Goal: Task Accomplishment & Management: Complete application form

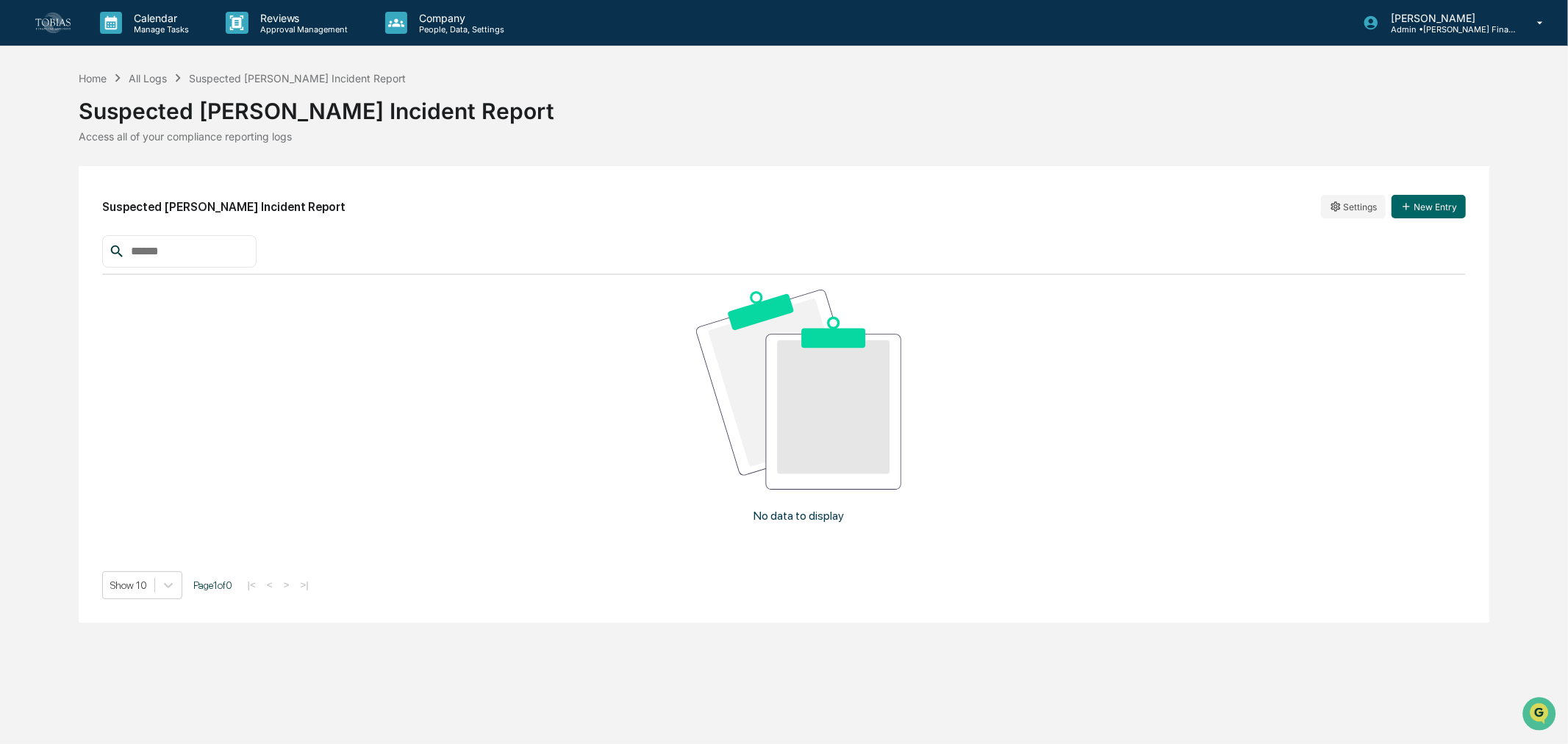
click at [1417, 197] on button "New Entry" at bounding box center [1428, 206] width 74 height 23
click at [1351, 199] on html "Calendar Manage Tasks Reviews Approval Management Company People, Data, Setting…" at bounding box center [784, 372] width 1568 height 744
click at [1346, 234] on div "Edit" at bounding box center [1354, 236] width 94 height 23
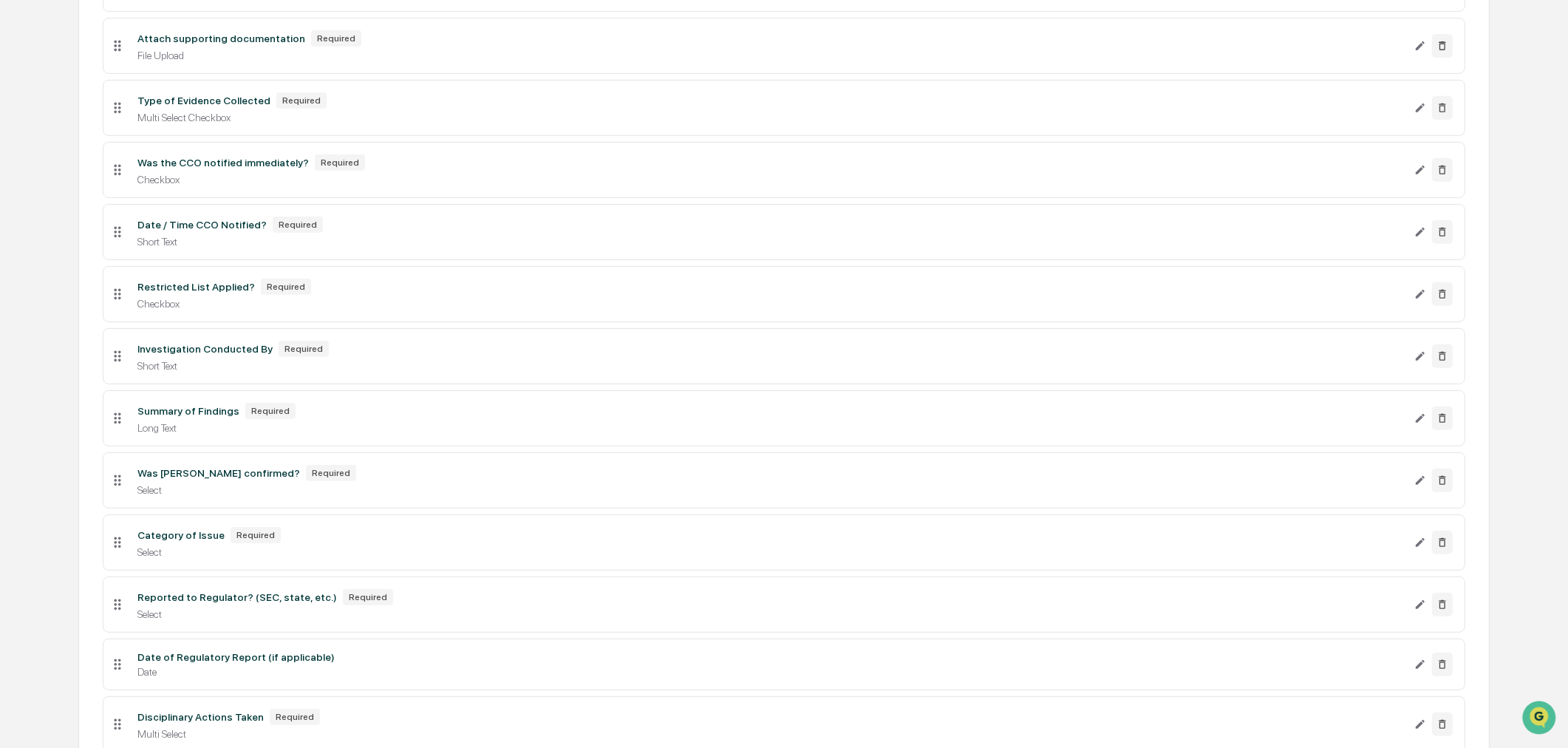
scroll to position [985, 0]
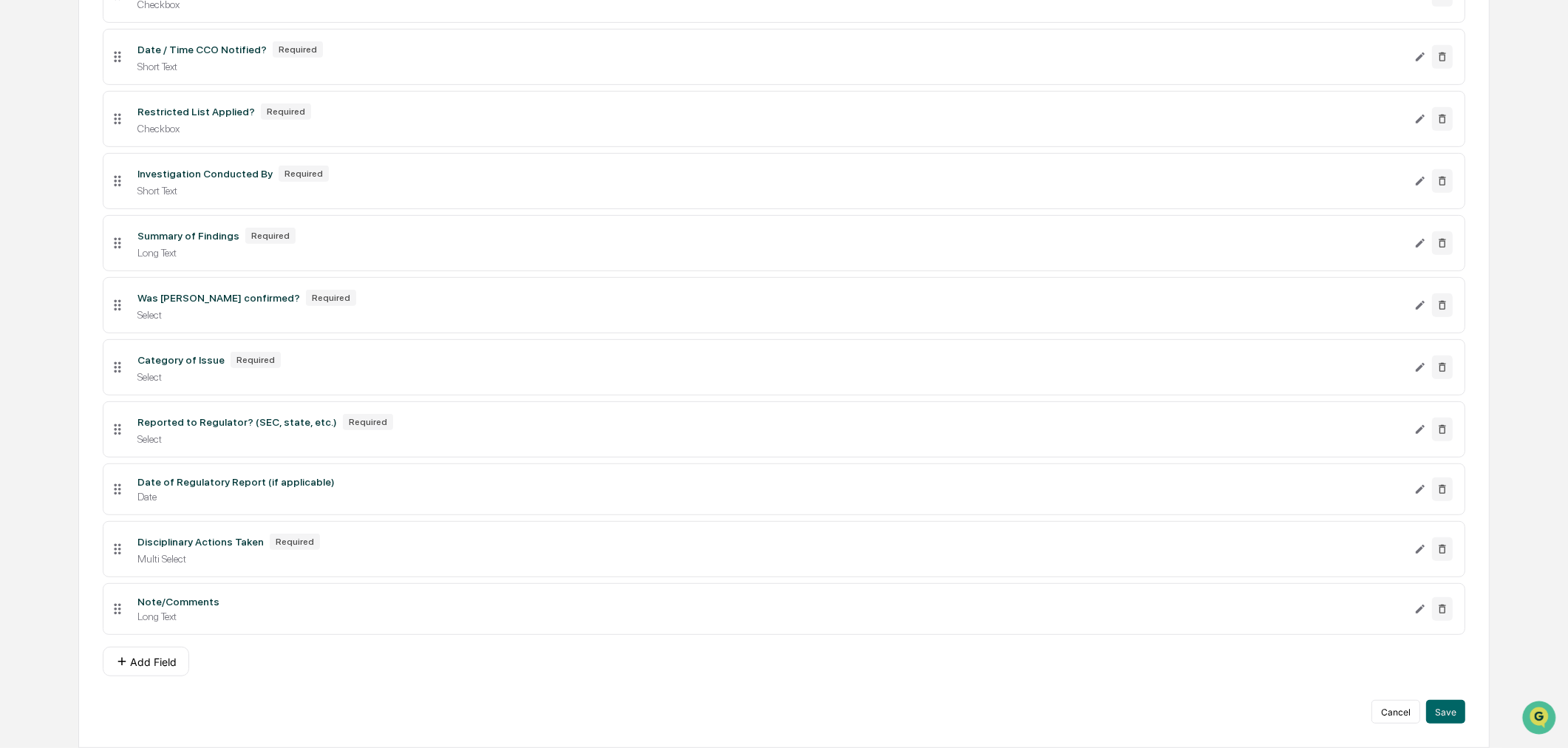
click at [141, 676] on button "Add Field" at bounding box center [146, 661] width 86 height 29
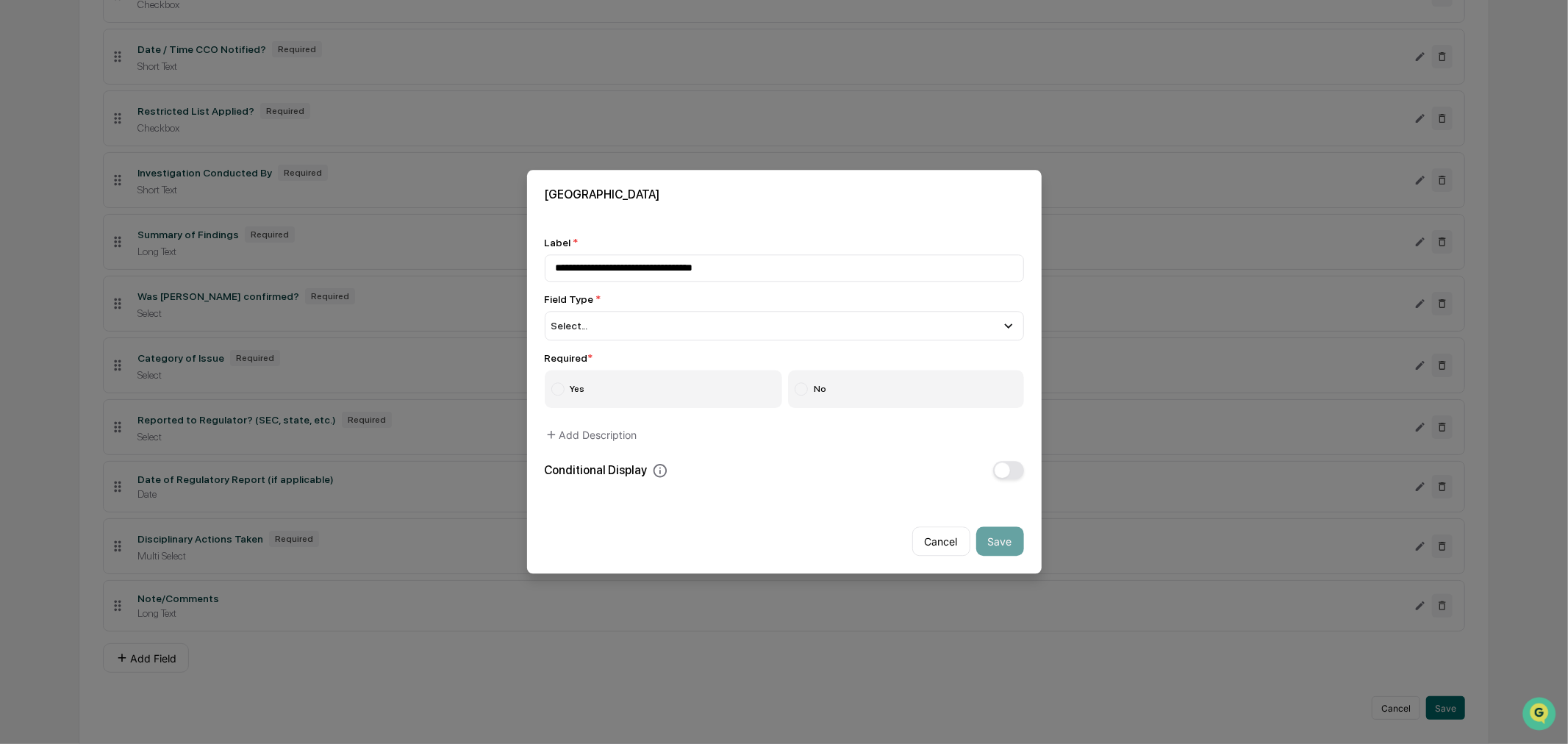
type input "**********"
click at [712, 324] on div "Select..." at bounding box center [785, 325] width 479 height 29
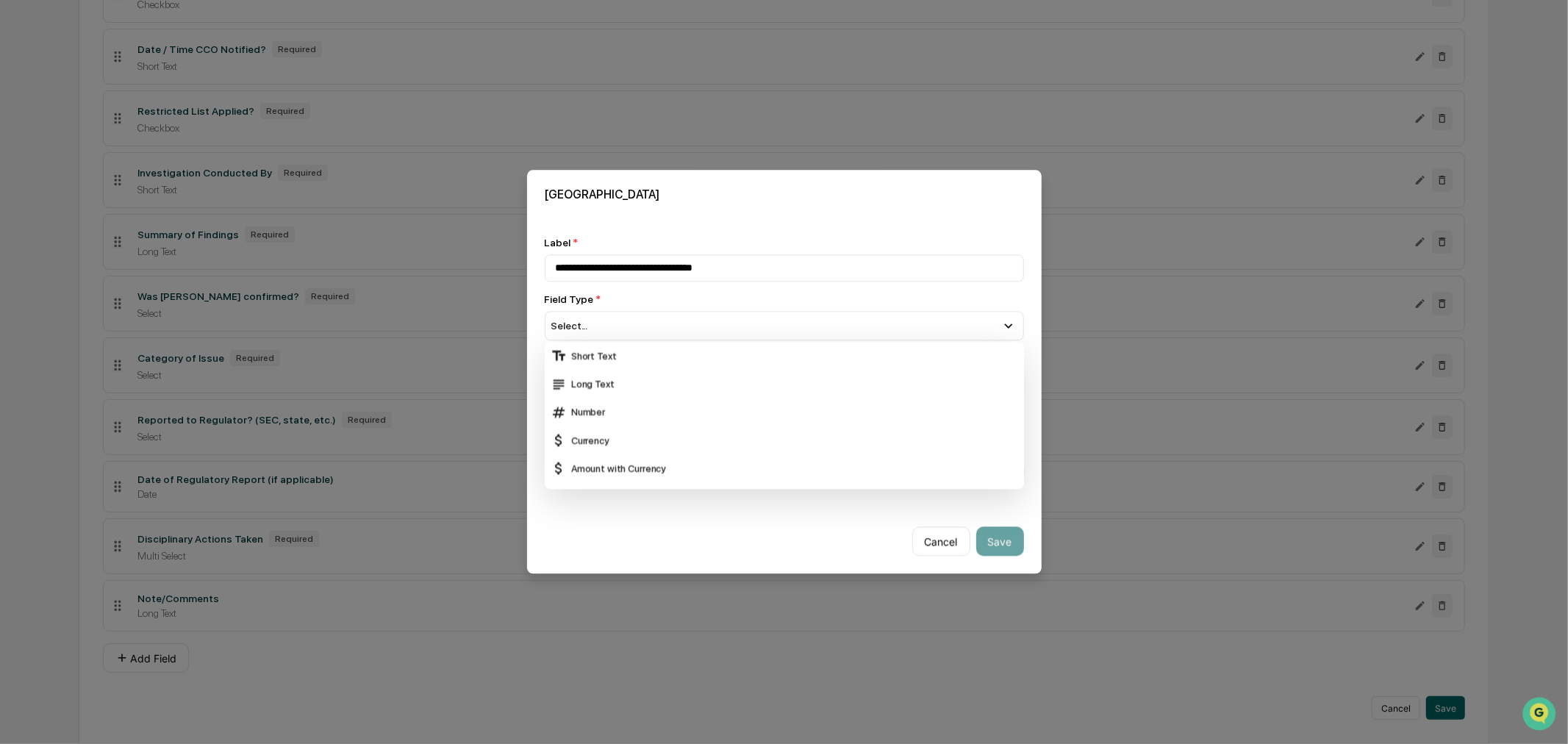
click at [662, 363] on div "Short Text" at bounding box center [785, 356] width 468 height 16
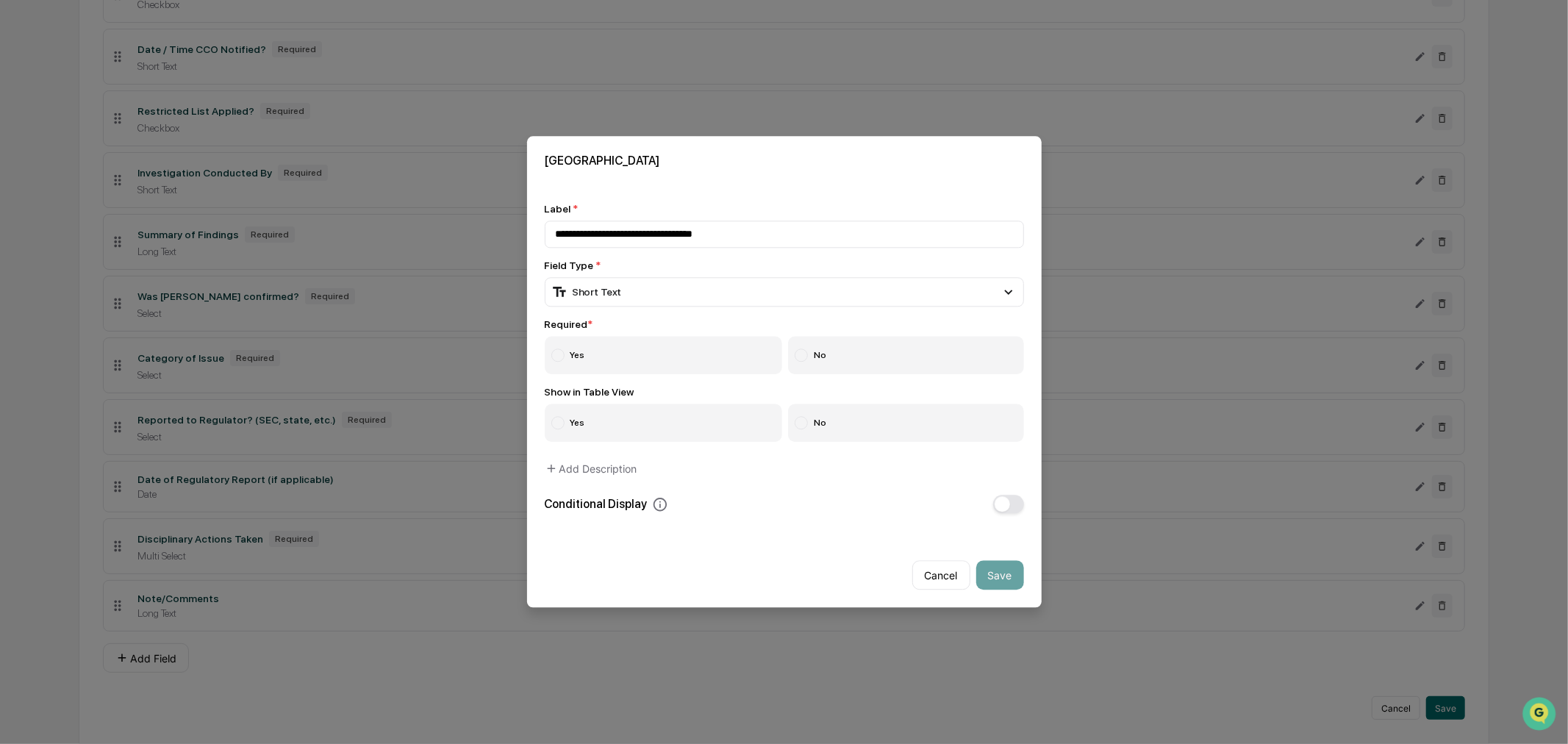
click at [586, 361] on label "Yes" at bounding box center [664, 356] width 238 height 38
click at [589, 438] on label "Yes" at bounding box center [664, 424] width 238 height 38
click at [999, 575] on button "Save" at bounding box center [1000, 575] width 47 height 29
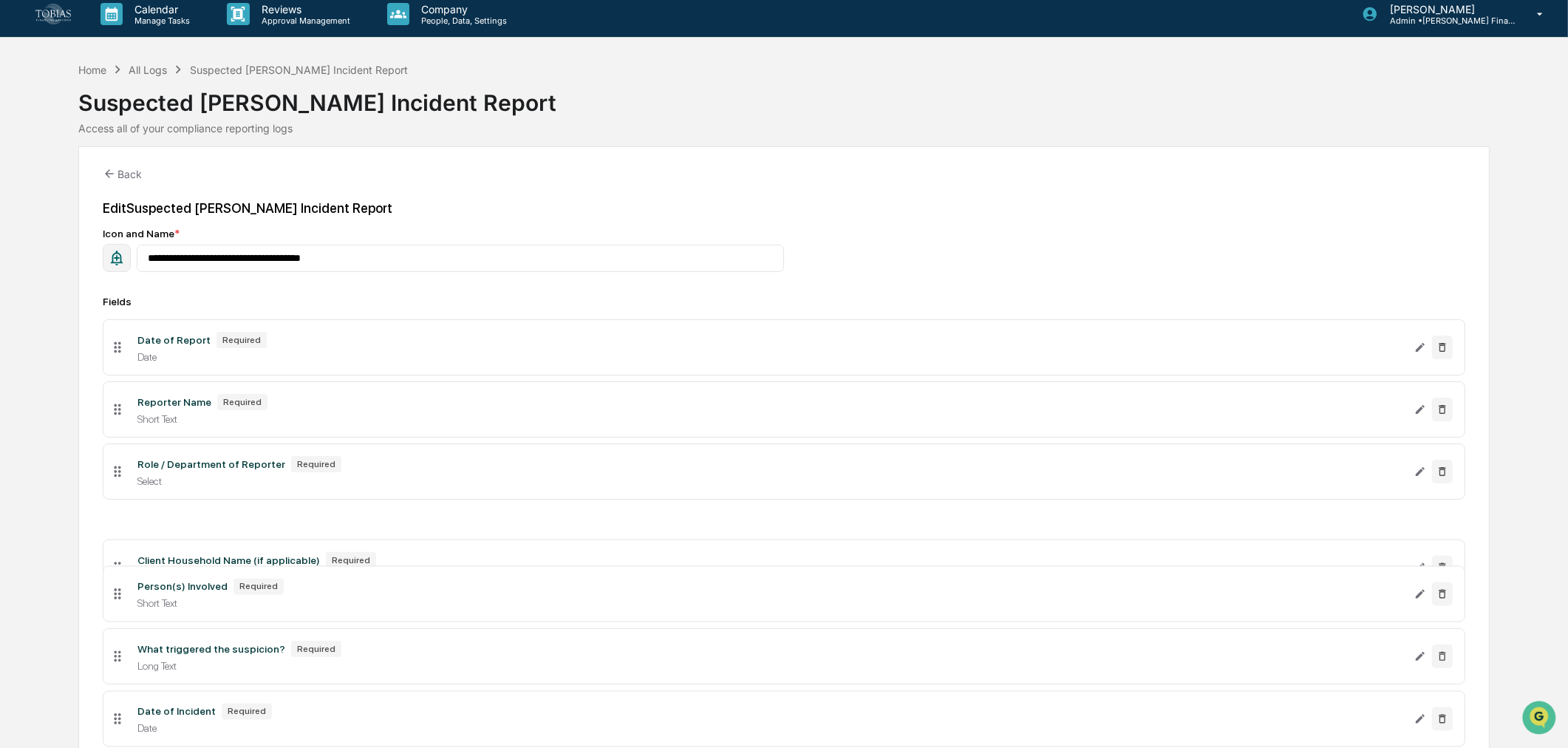
scroll to position [0, 0]
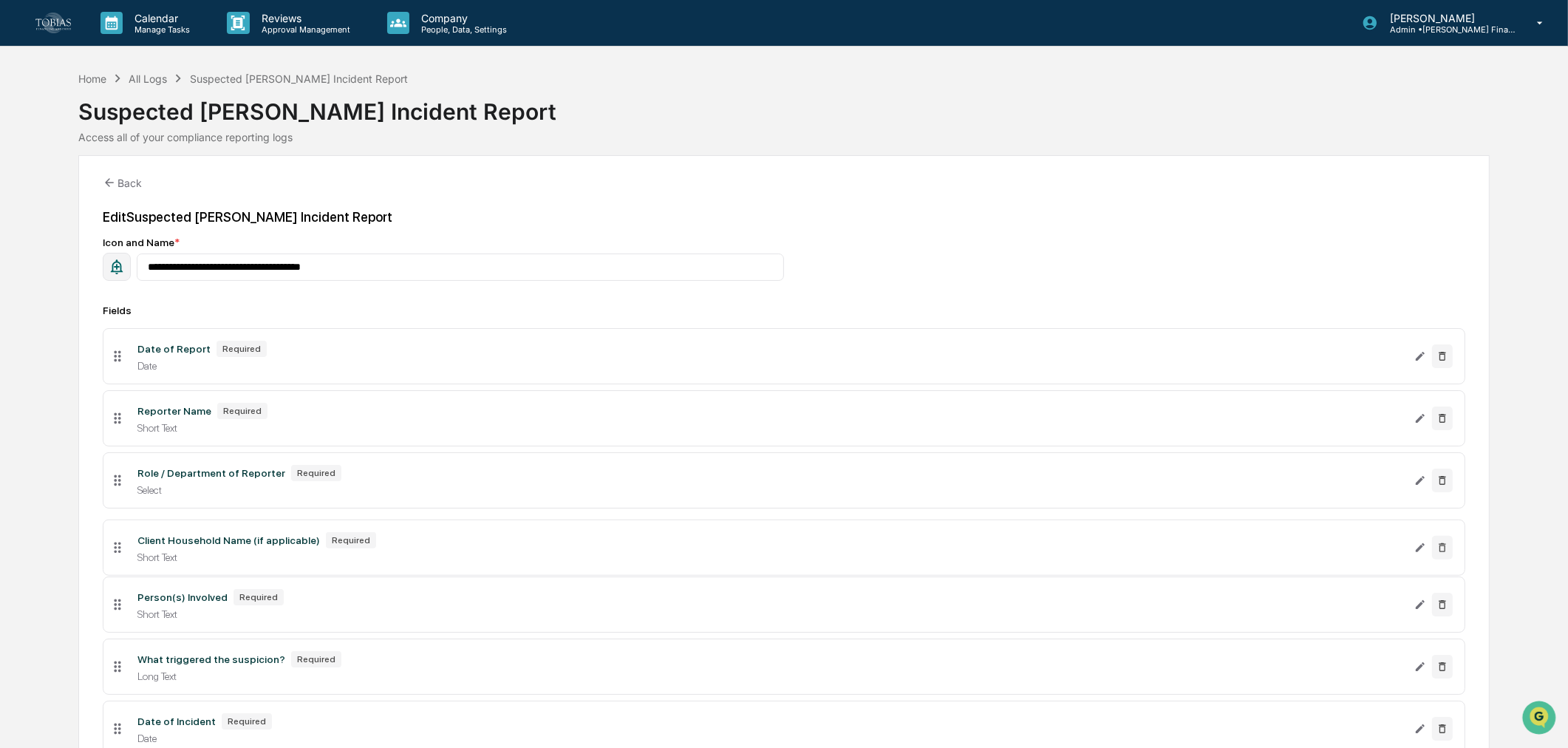
drag, startPoint x: 141, startPoint y: 658, endPoint x: 206, endPoint y: 556, distance: 121.0
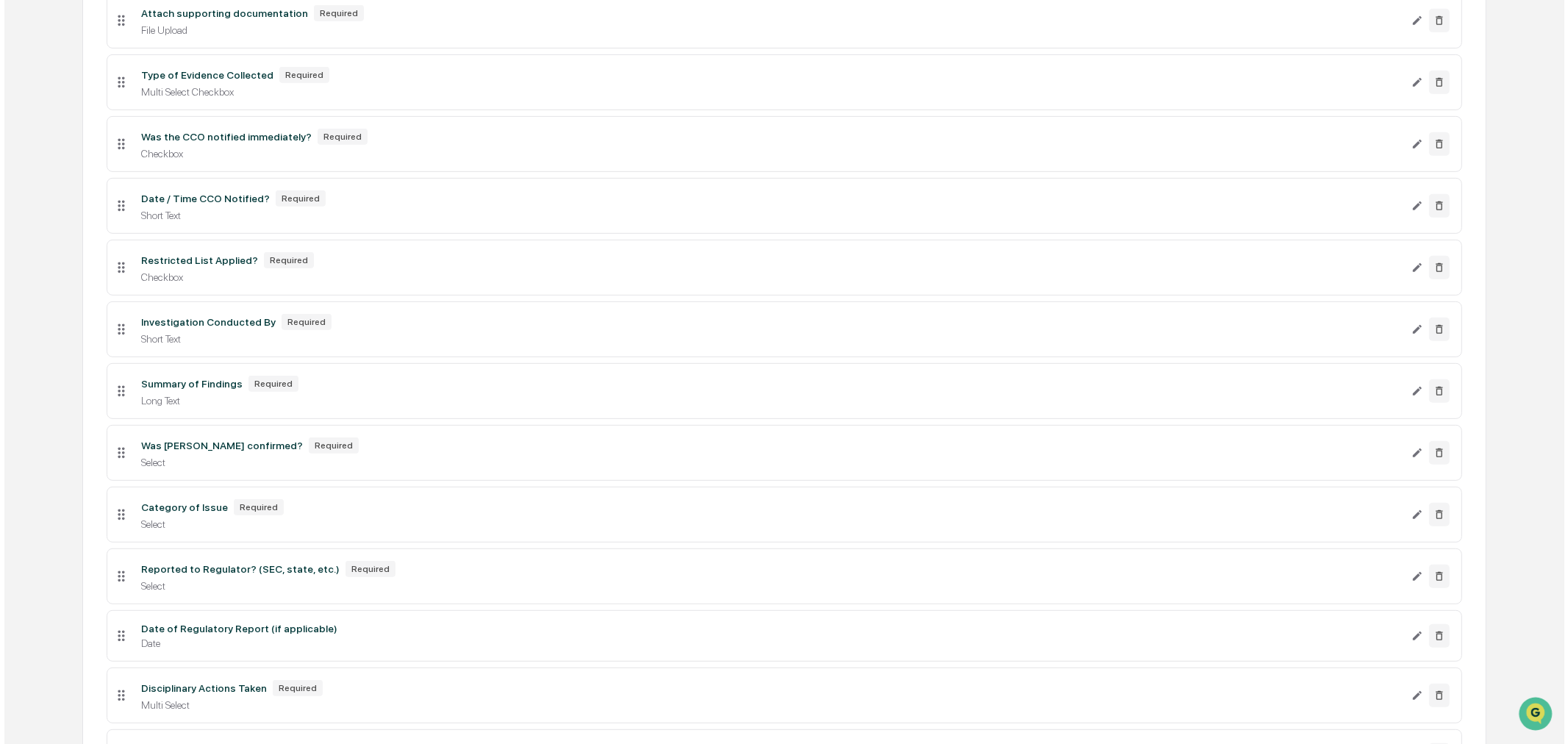
scroll to position [1061, 0]
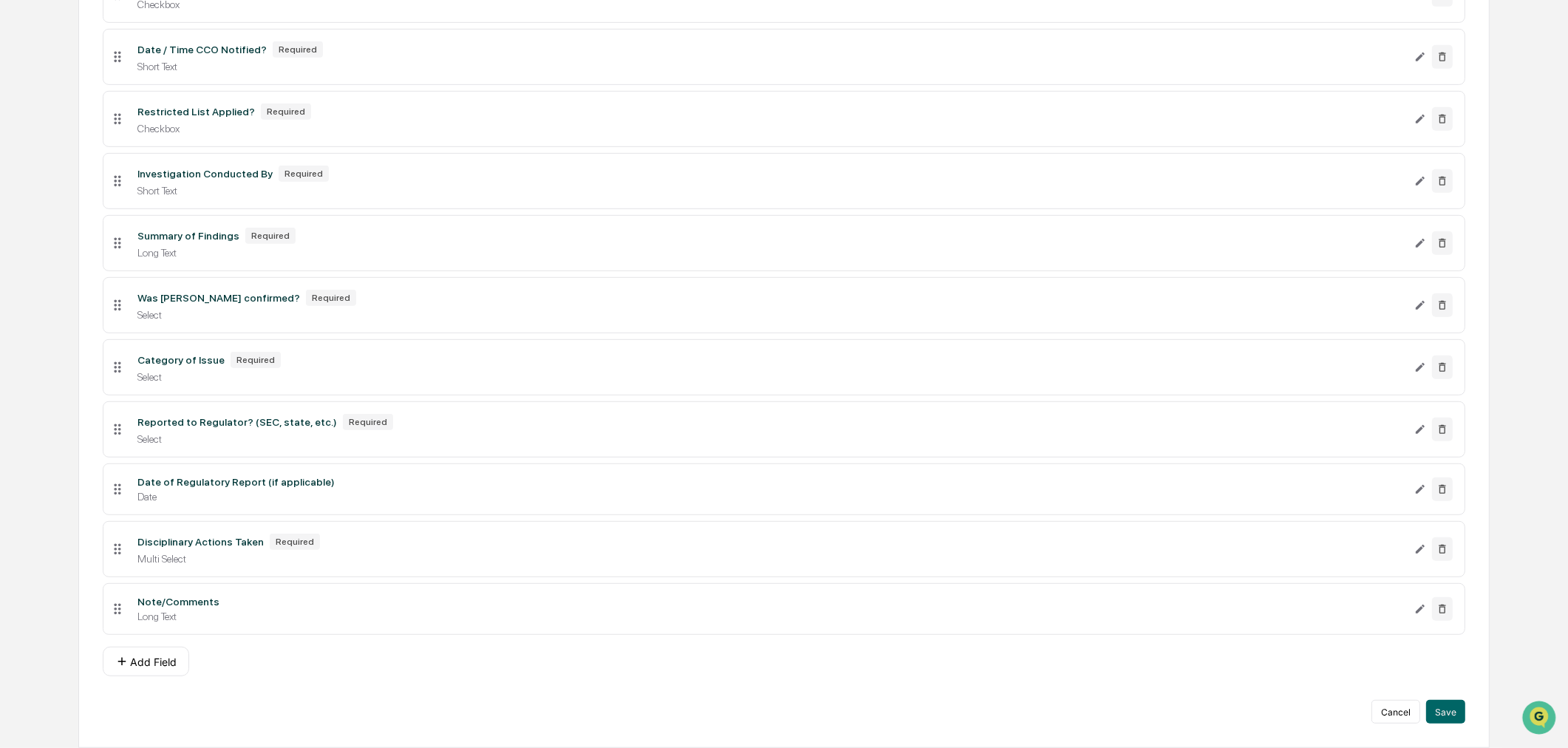
click at [1431, 711] on button "Save" at bounding box center [1446, 712] width 39 height 23
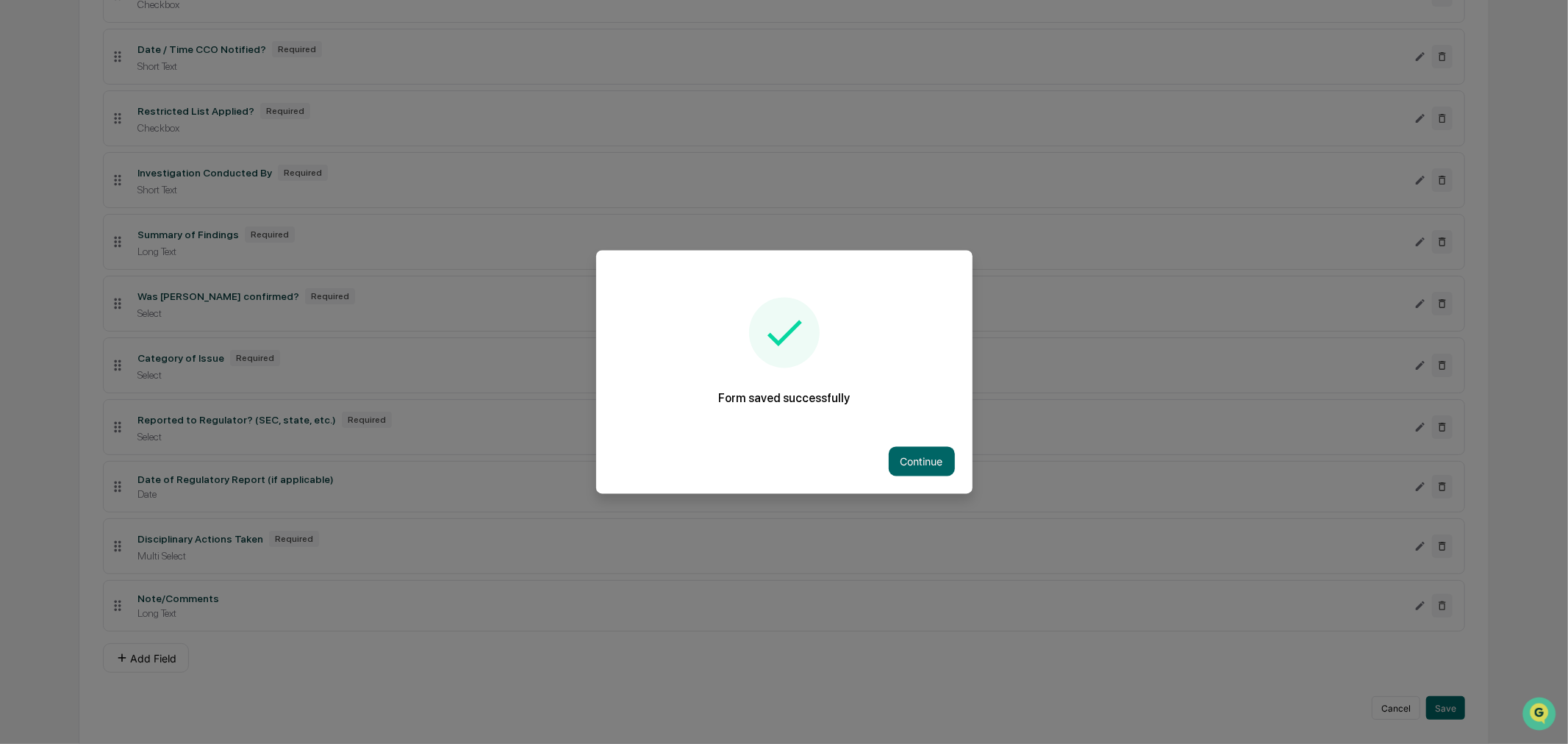
click at [899, 469] on button "Continue" at bounding box center [922, 461] width 67 height 29
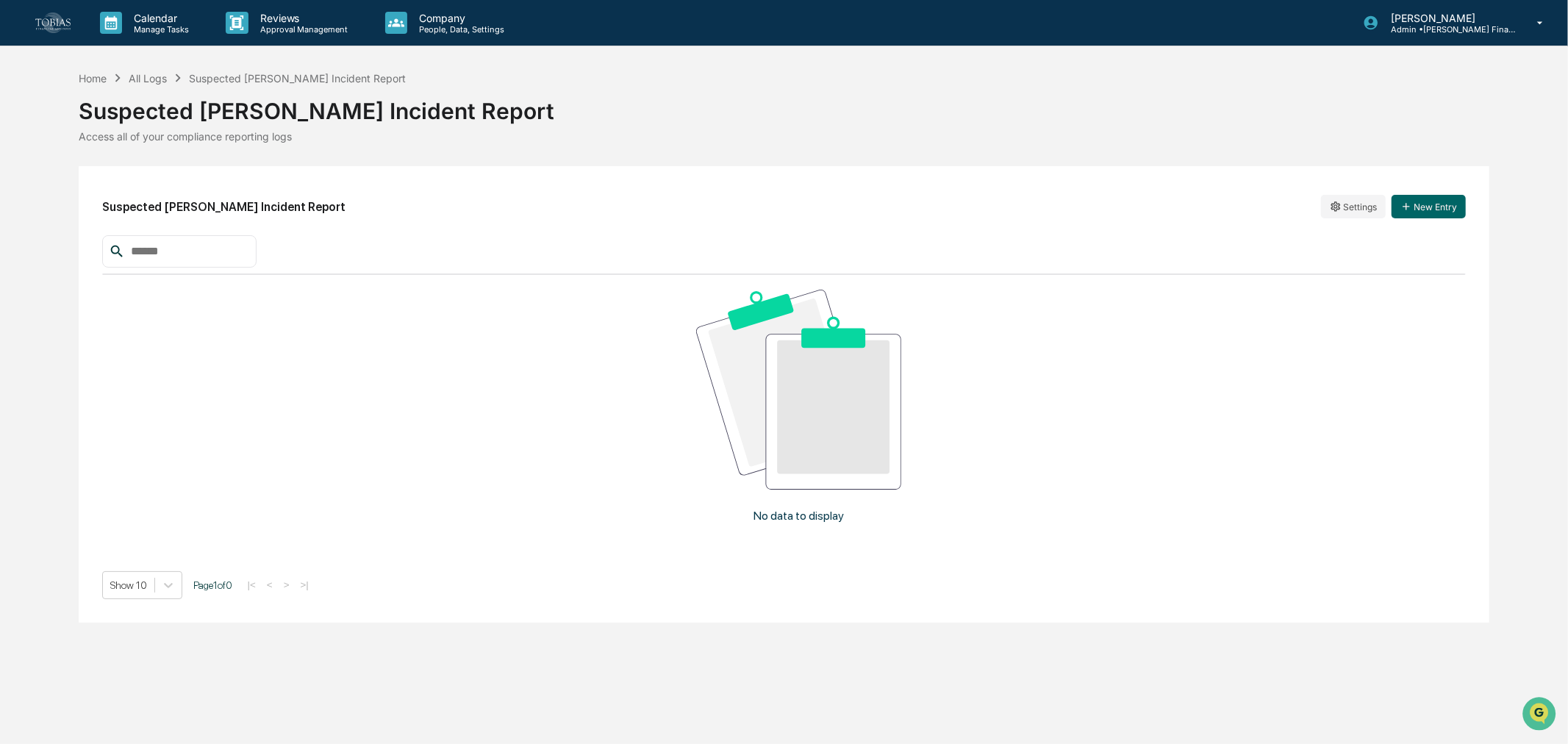
click at [1362, 211] on html "Calendar Manage Tasks Reviews Approval Management Company People, Data, Setting…" at bounding box center [784, 372] width 1568 height 744
click at [1341, 244] on div "Edit" at bounding box center [1354, 236] width 94 height 23
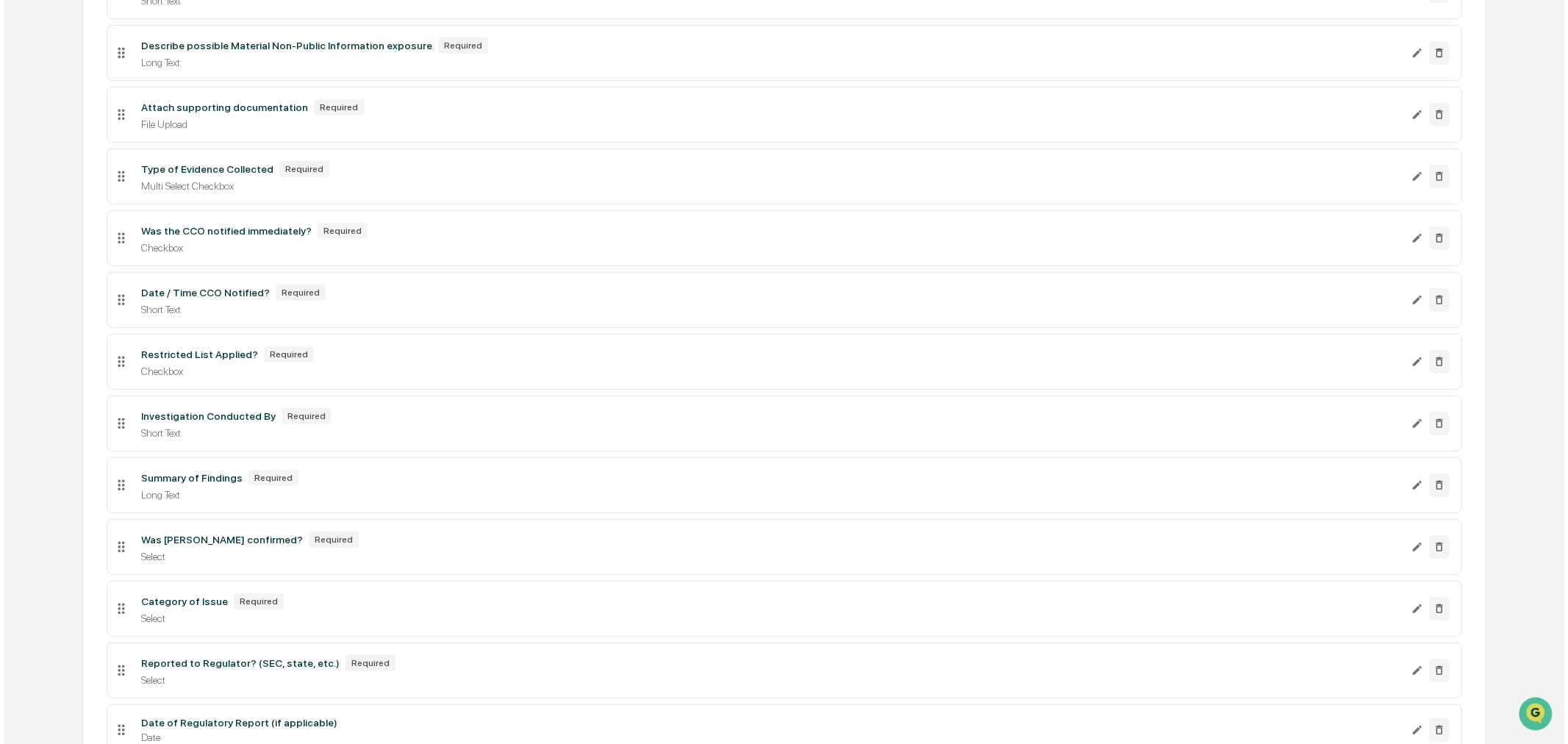
scroll to position [1061, 0]
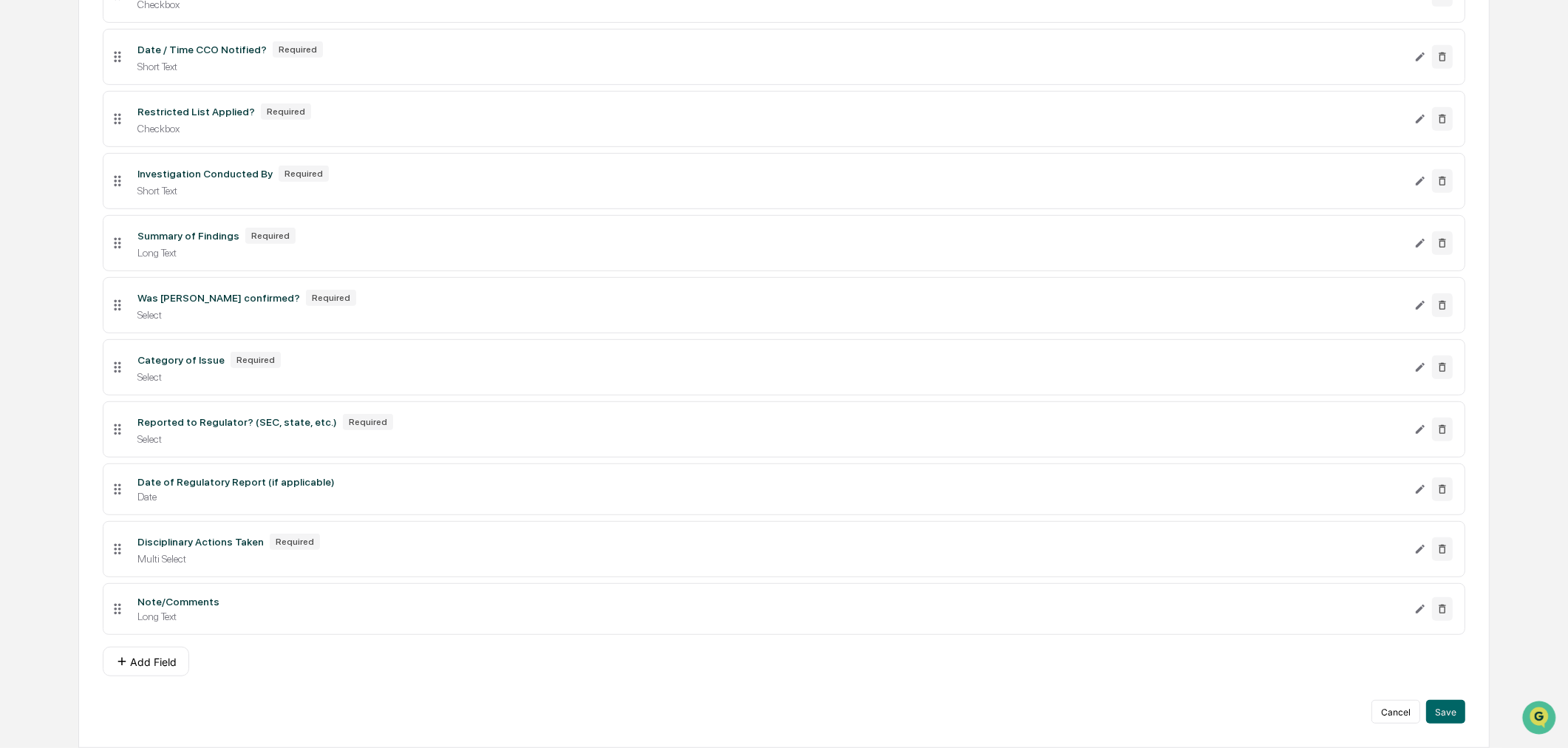
click at [165, 662] on button "Add Field" at bounding box center [146, 661] width 86 height 29
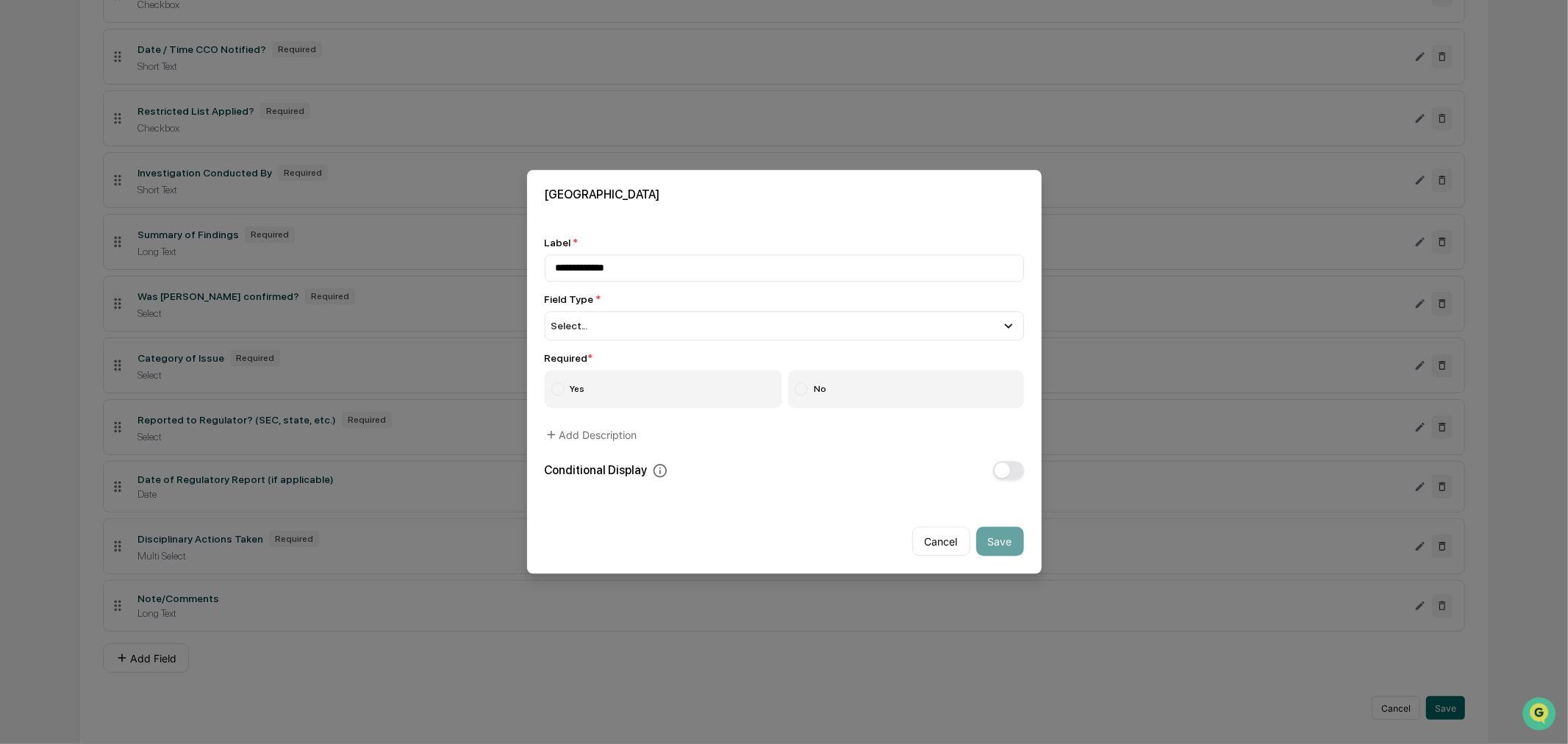
type input "**********"
click at [596, 326] on div "Select..." at bounding box center [785, 325] width 479 height 29
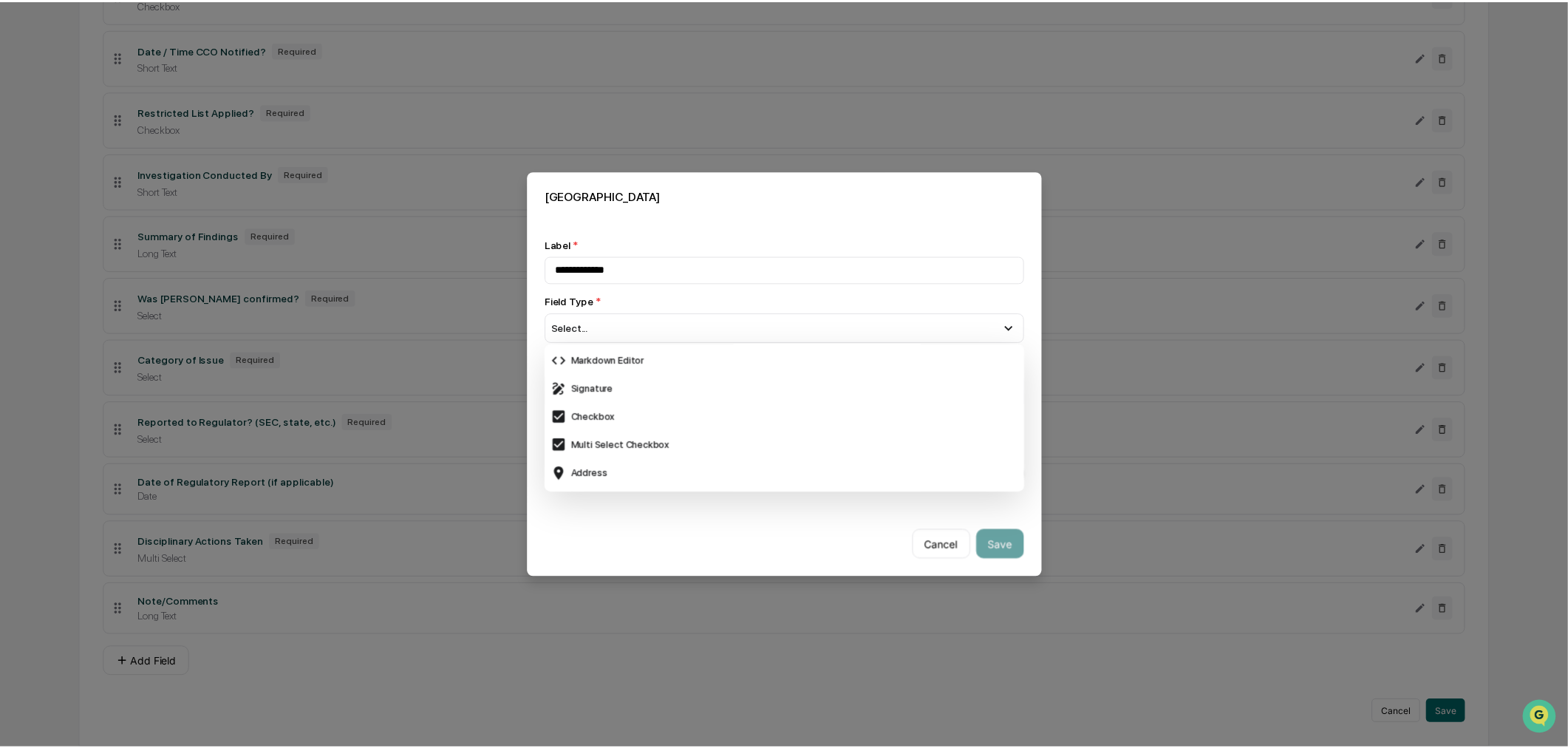
scroll to position [341, 0]
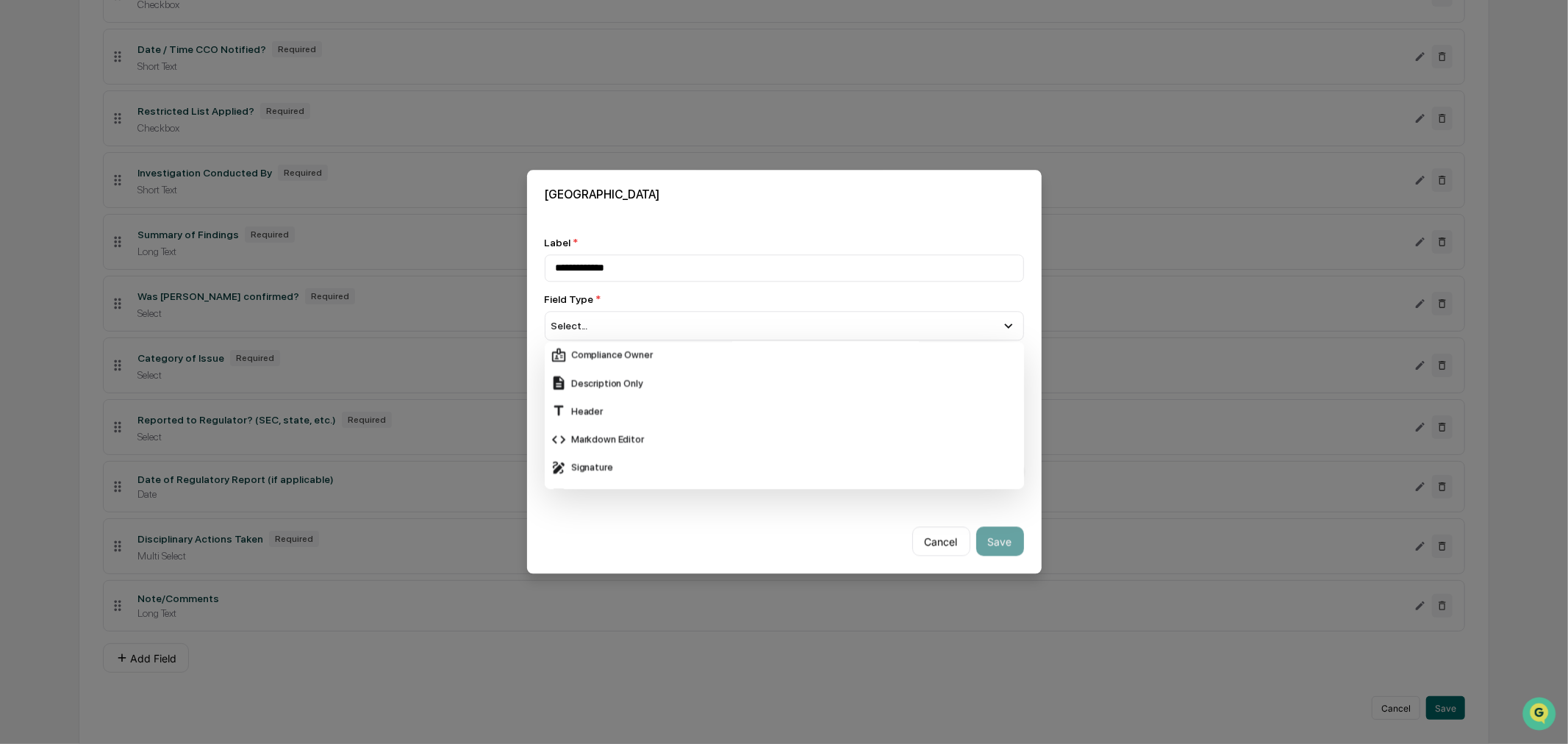
click at [631, 466] on div "Signature" at bounding box center [785, 467] width 468 height 16
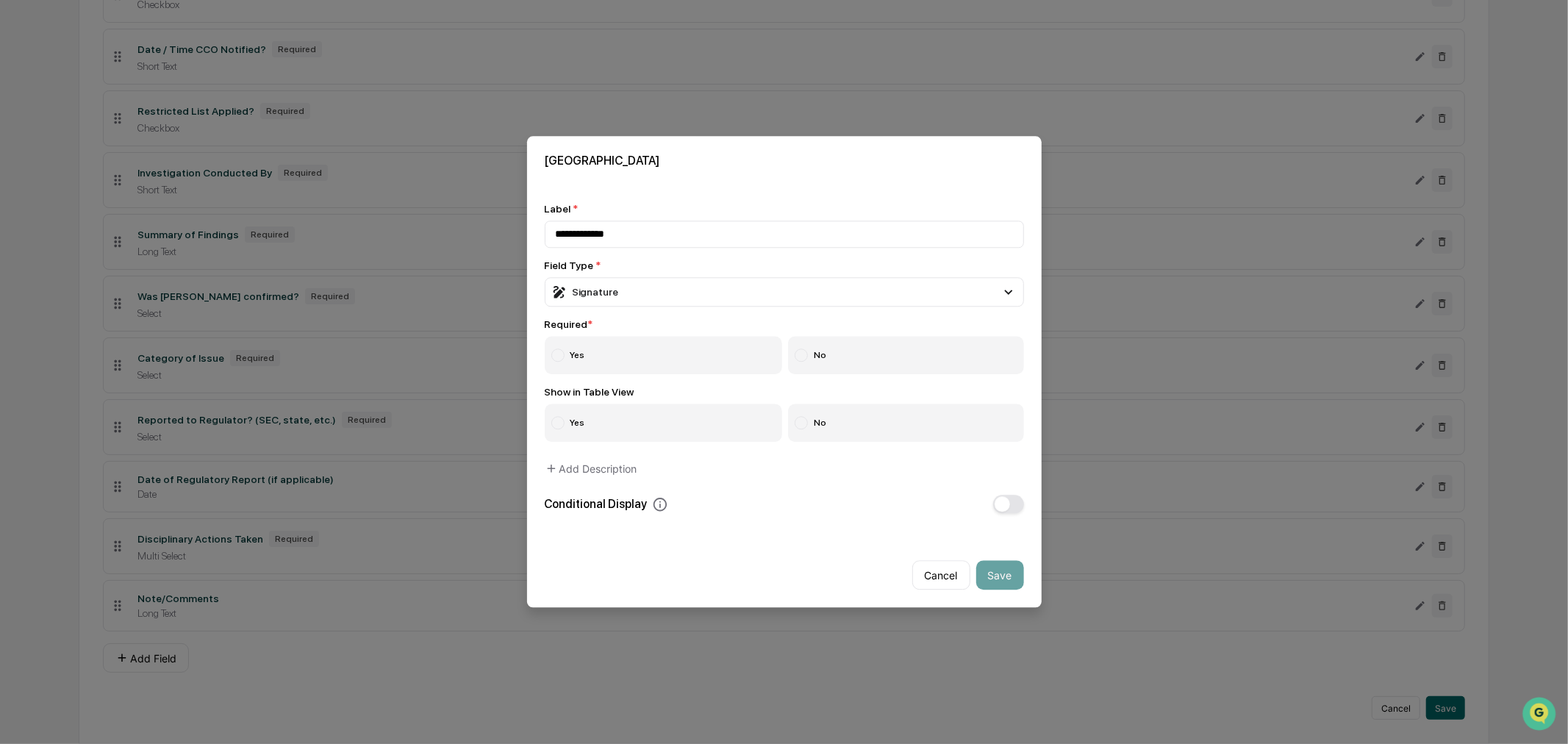
click at [593, 351] on label "Yes" at bounding box center [664, 356] width 238 height 38
click at [993, 578] on button "Save" at bounding box center [1000, 575] width 47 height 29
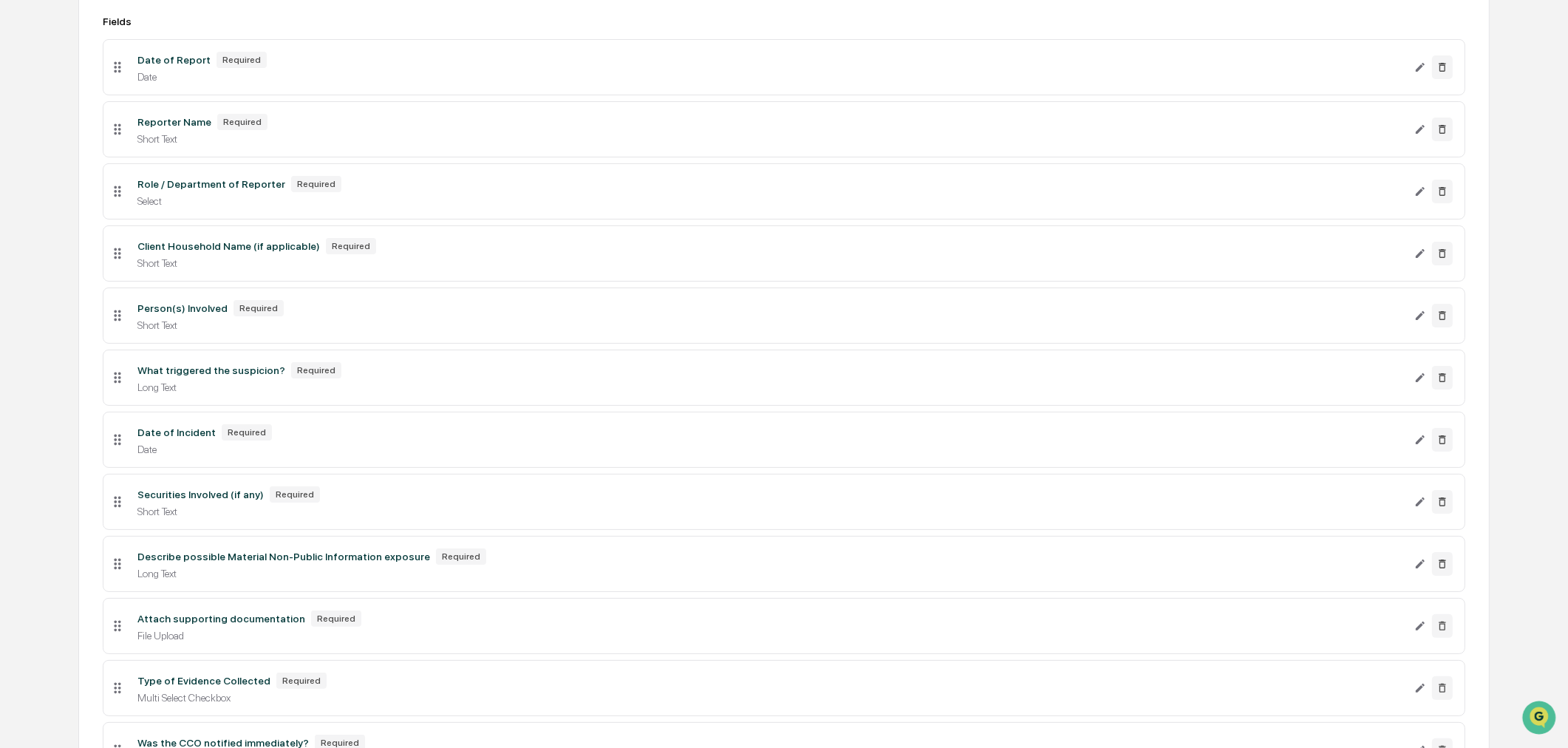
scroll to position [0, 0]
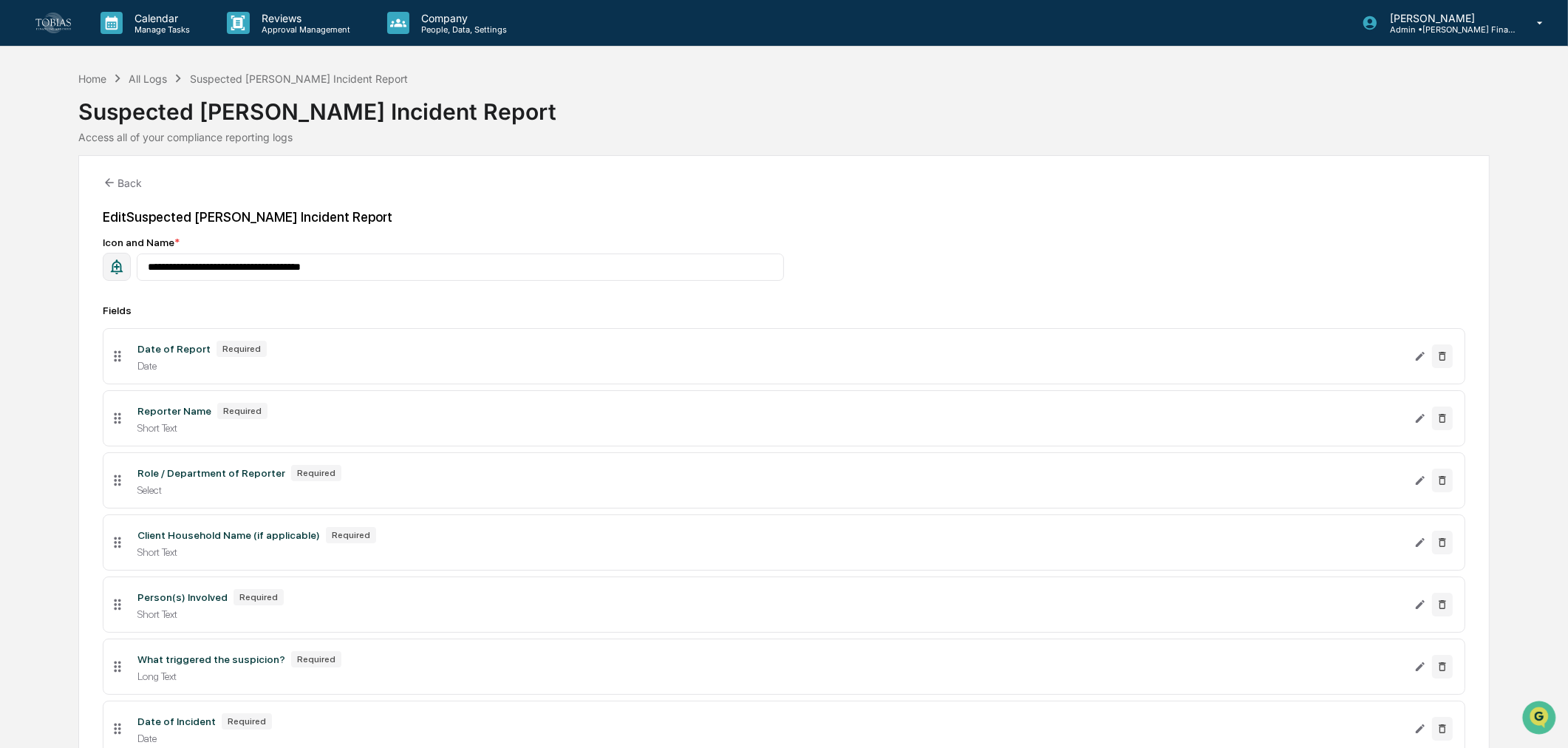
click at [281, 375] on li "Date of Report Required Date" at bounding box center [784, 356] width 1363 height 56
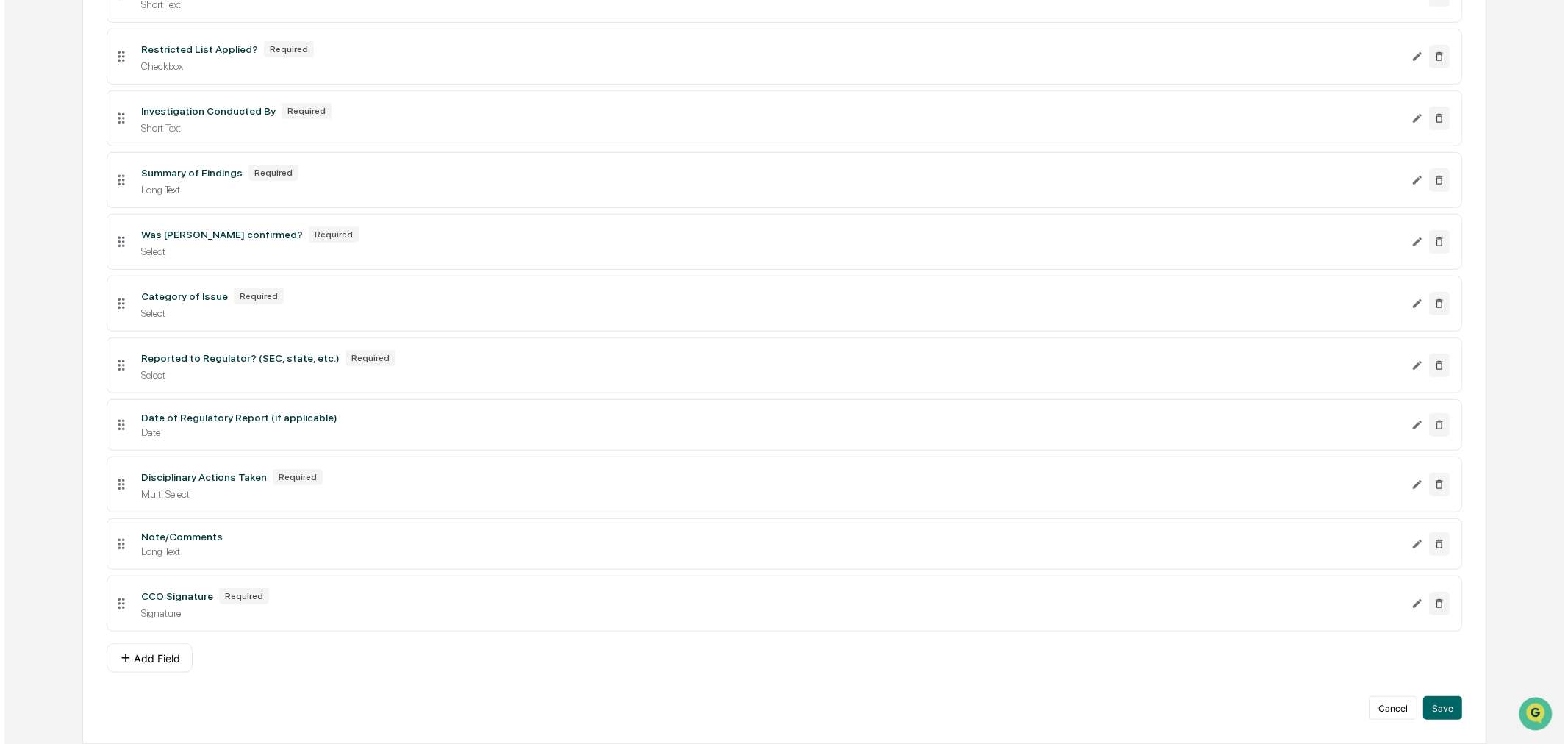
scroll to position [1123, 0]
click at [1449, 713] on button "Save" at bounding box center [1438, 708] width 39 height 23
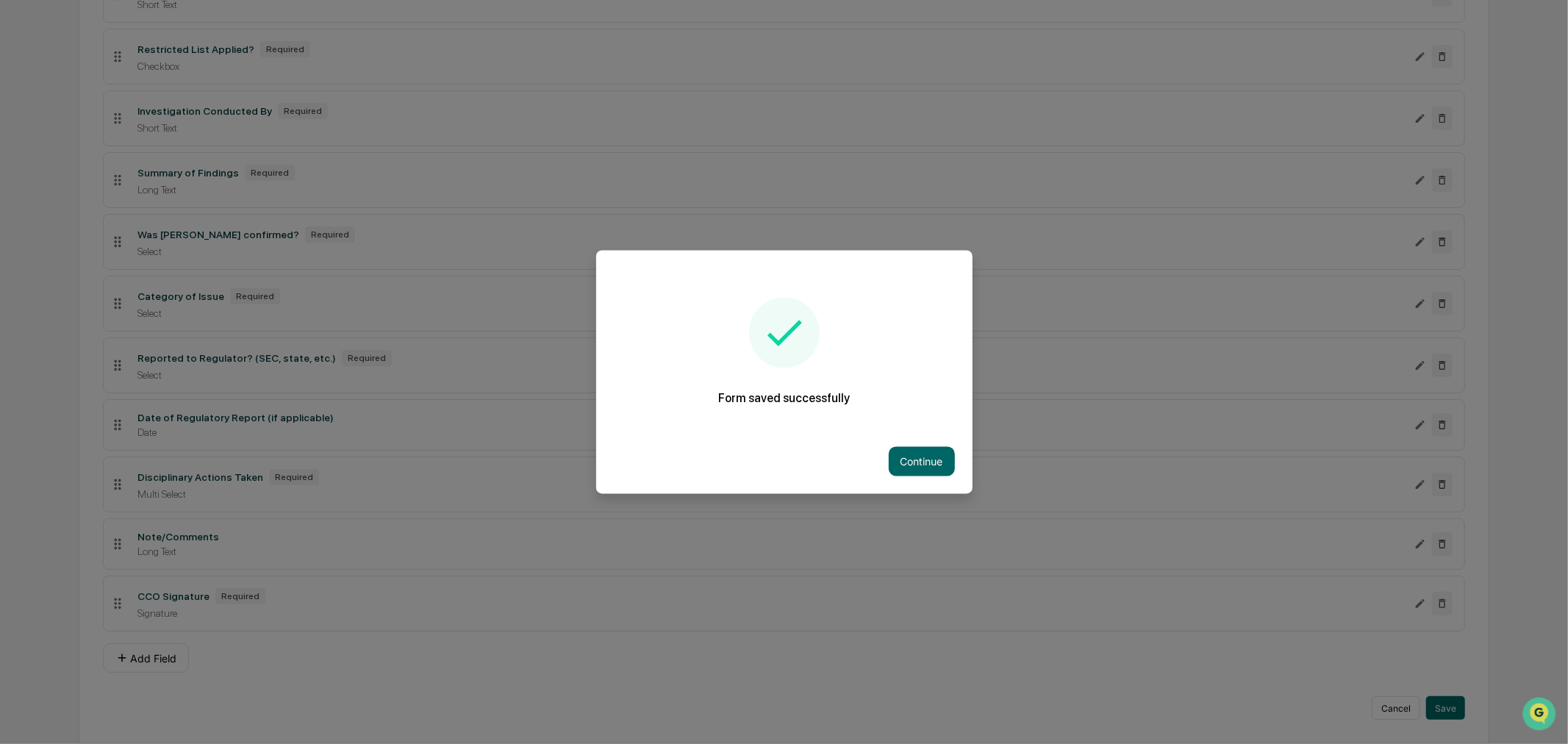
click at [931, 457] on button "Continue" at bounding box center [922, 461] width 67 height 29
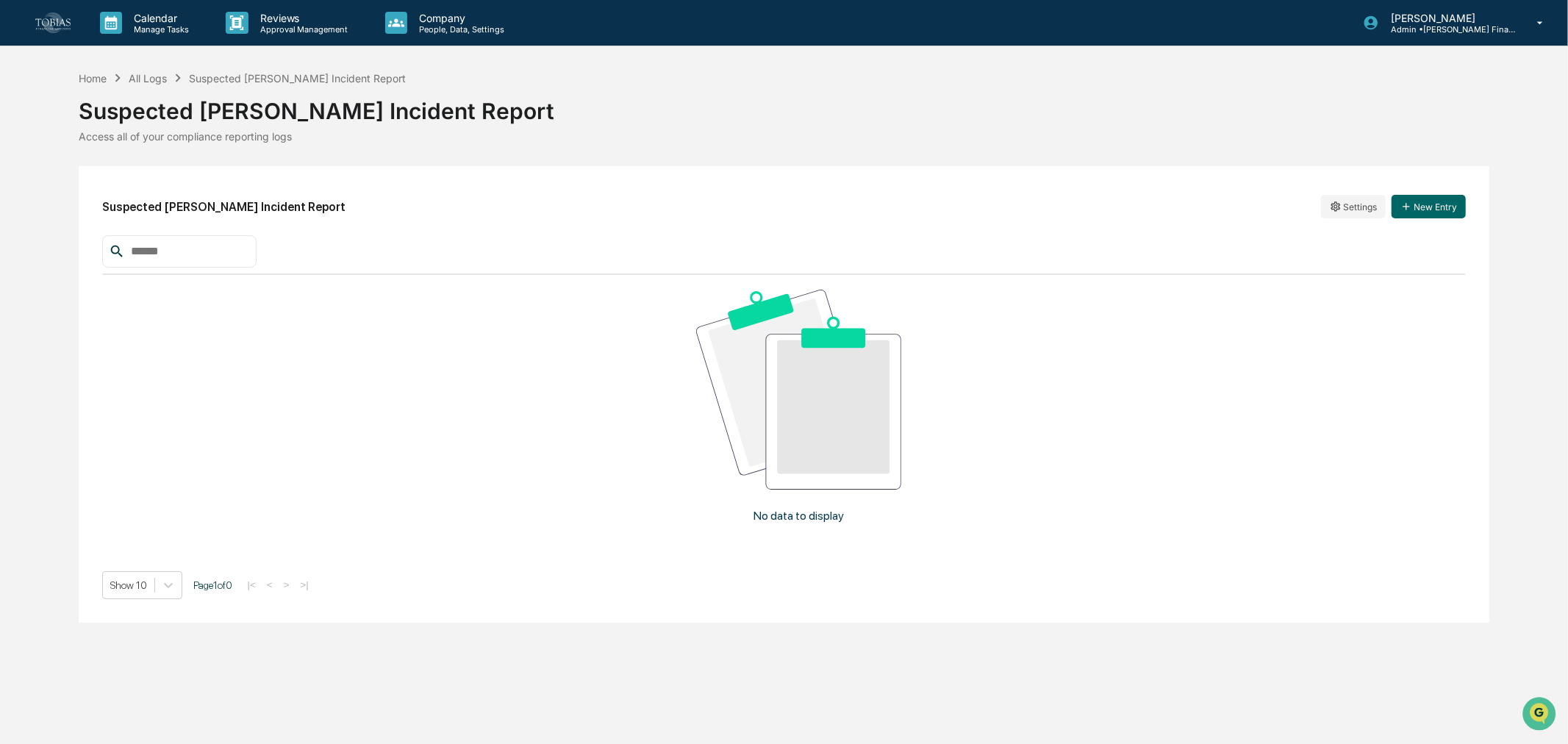
click at [1437, 221] on div "Suspected [PERSON_NAME] Incident Report Settings New Entry" at bounding box center [784, 206] width 1364 height 34
click at [1439, 210] on button "New Entry" at bounding box center [1428, 206] width 74 height 23
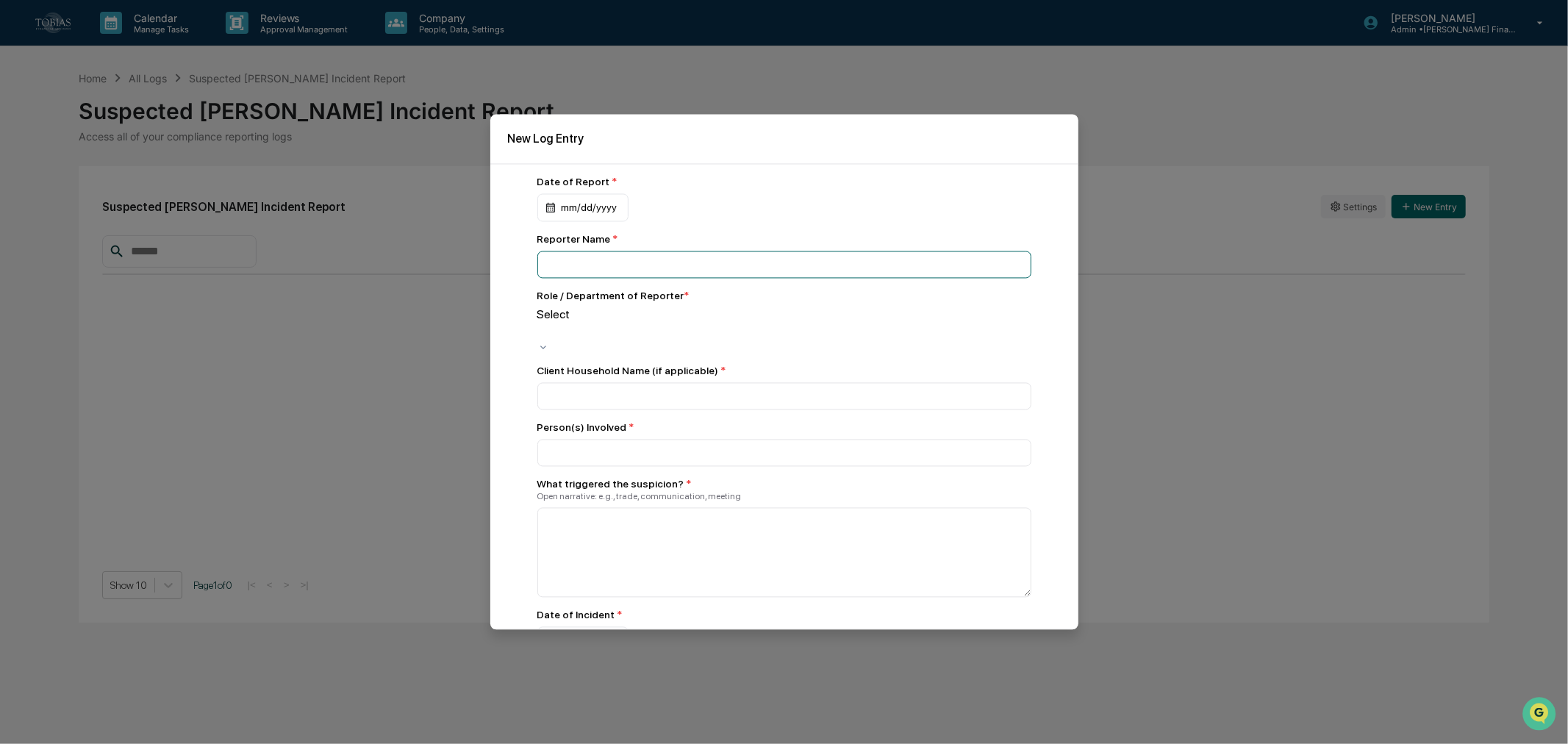
click at [606, 261] on input at bounding box center [785, 265] width 494 height 27
type input "**********"
click at [541, 324] on div at bounding box center [539, 332] width 2 height 17
click at [636, 279] on input at bounding box center [785, 265] width 494 height 27
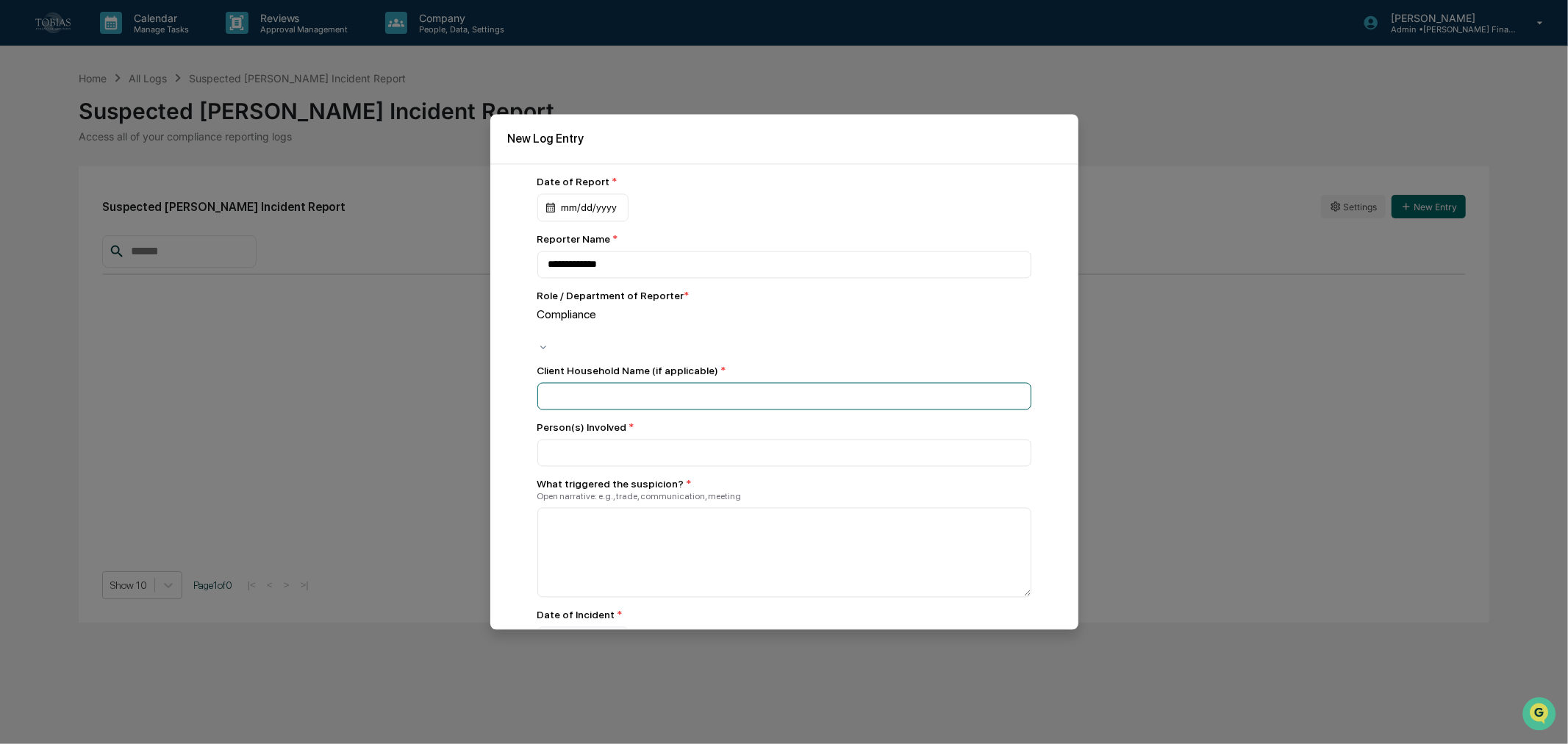
paste input "**********"
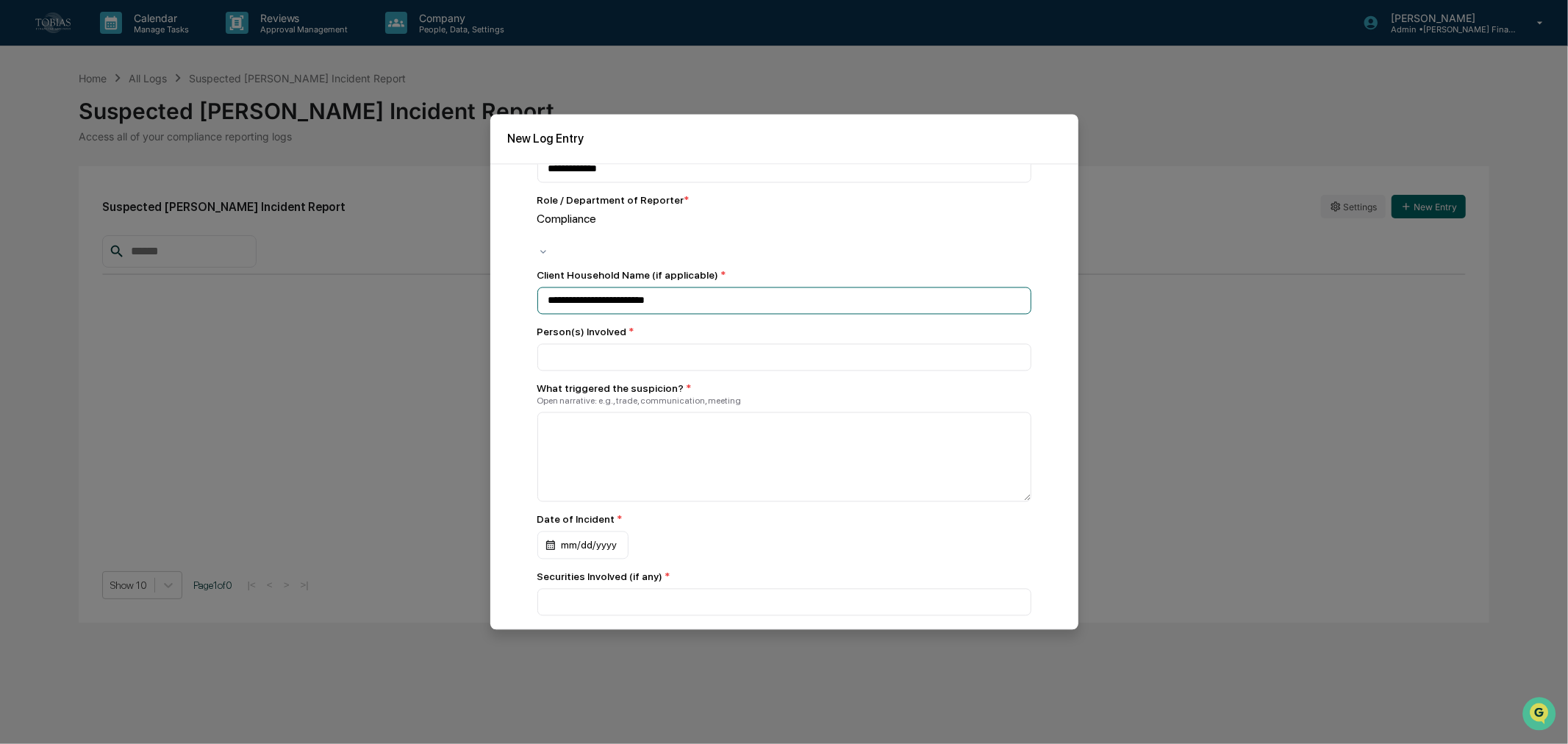
scroll to position [163, 0]
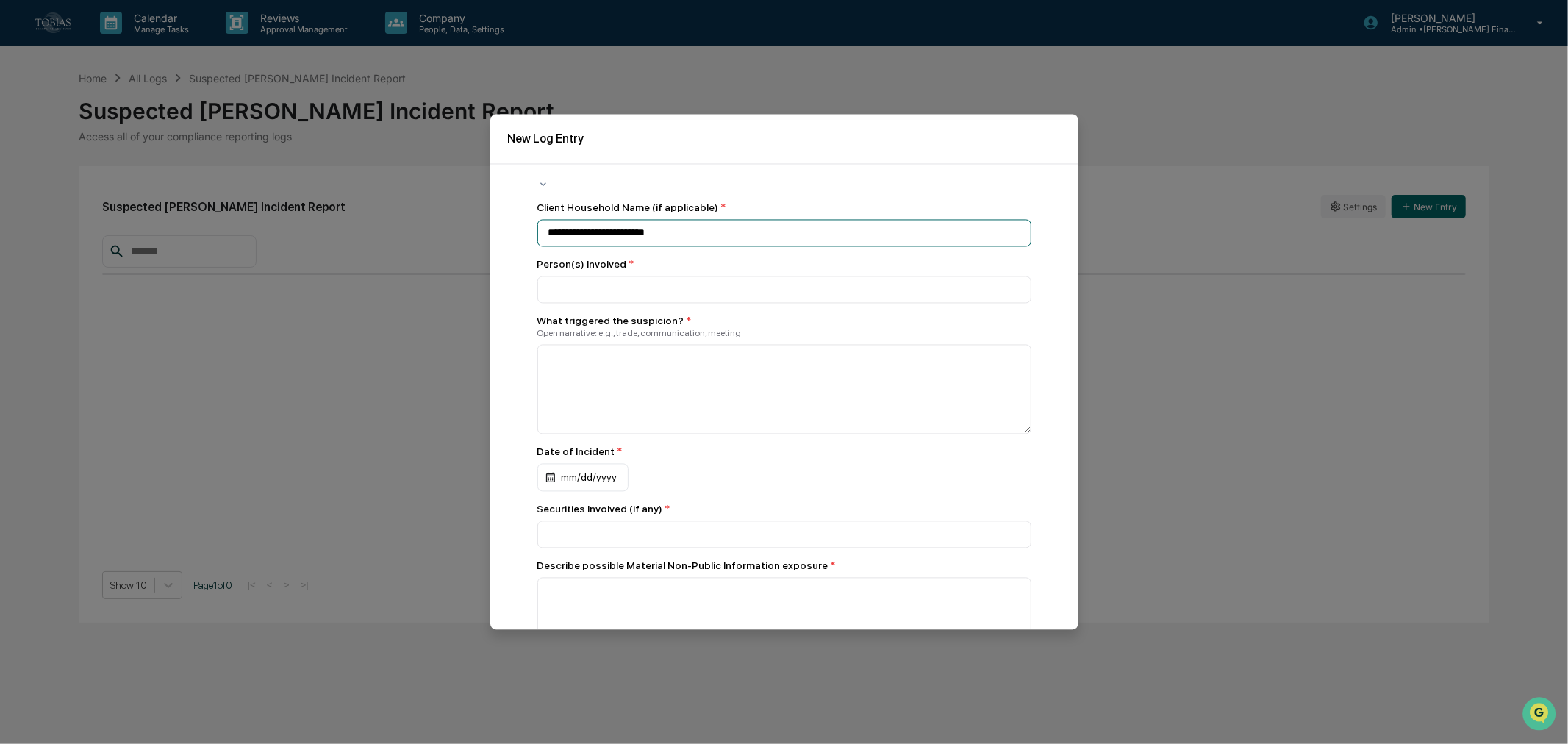
type input "**********"
click at [563, 116] on input at bounding box center [785, 102] width 494 height 27
type input "**********"
click at [780, 368] on textarea at bounding box center [785, 389] width 494 height 90
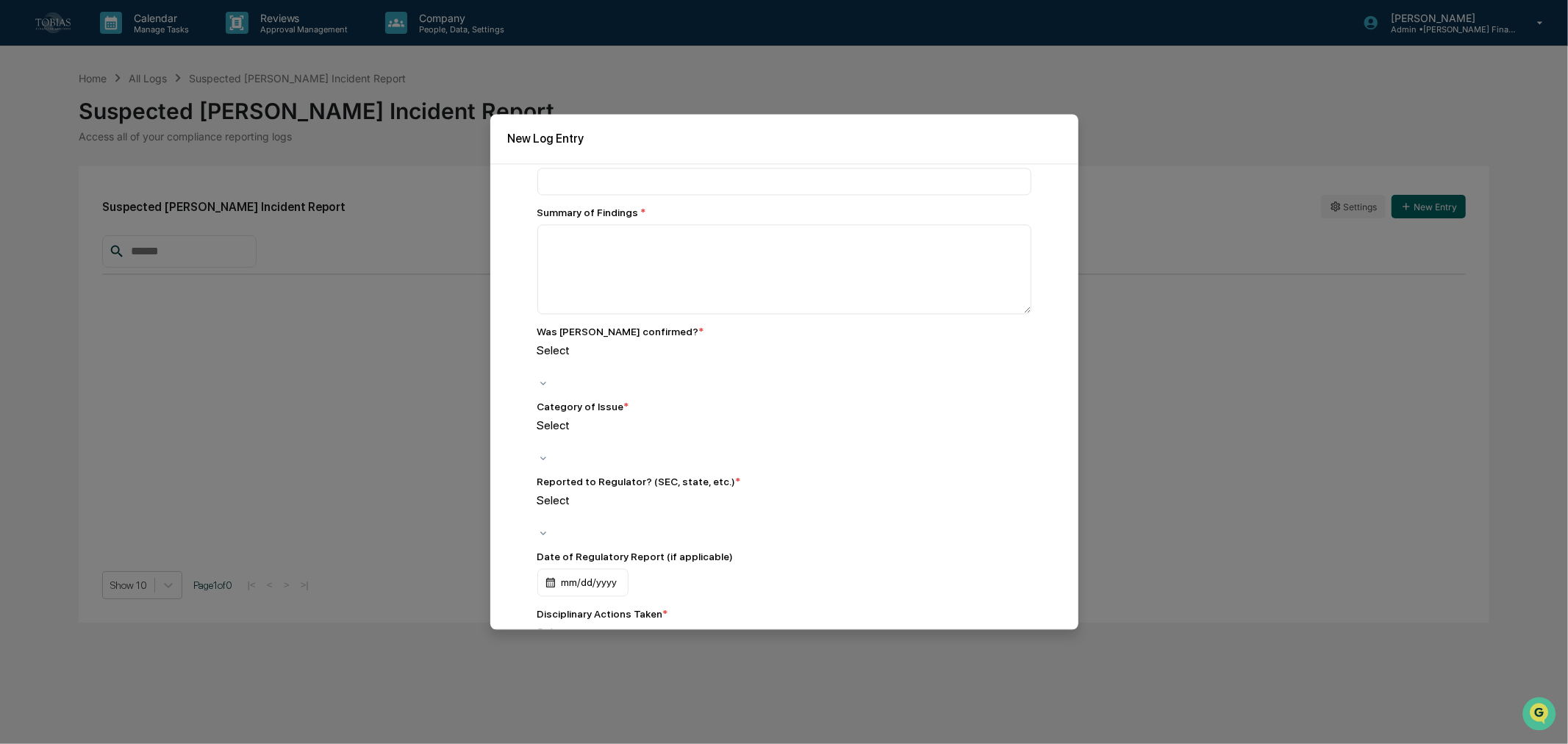
scroll to position [1516, 0]
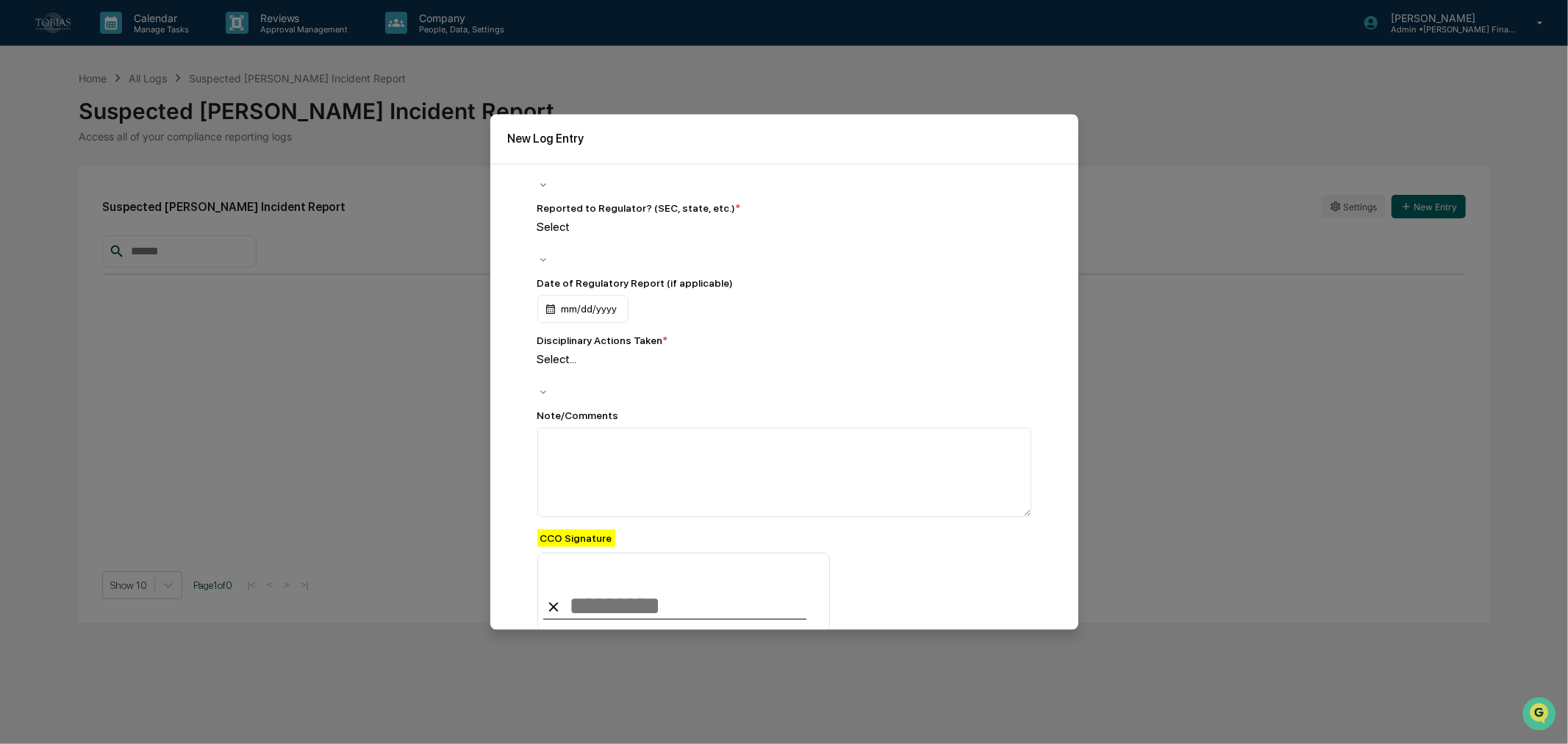
click at [1000, 649] on button "Save" at bounding box center [1007, 663] width 47 height 29
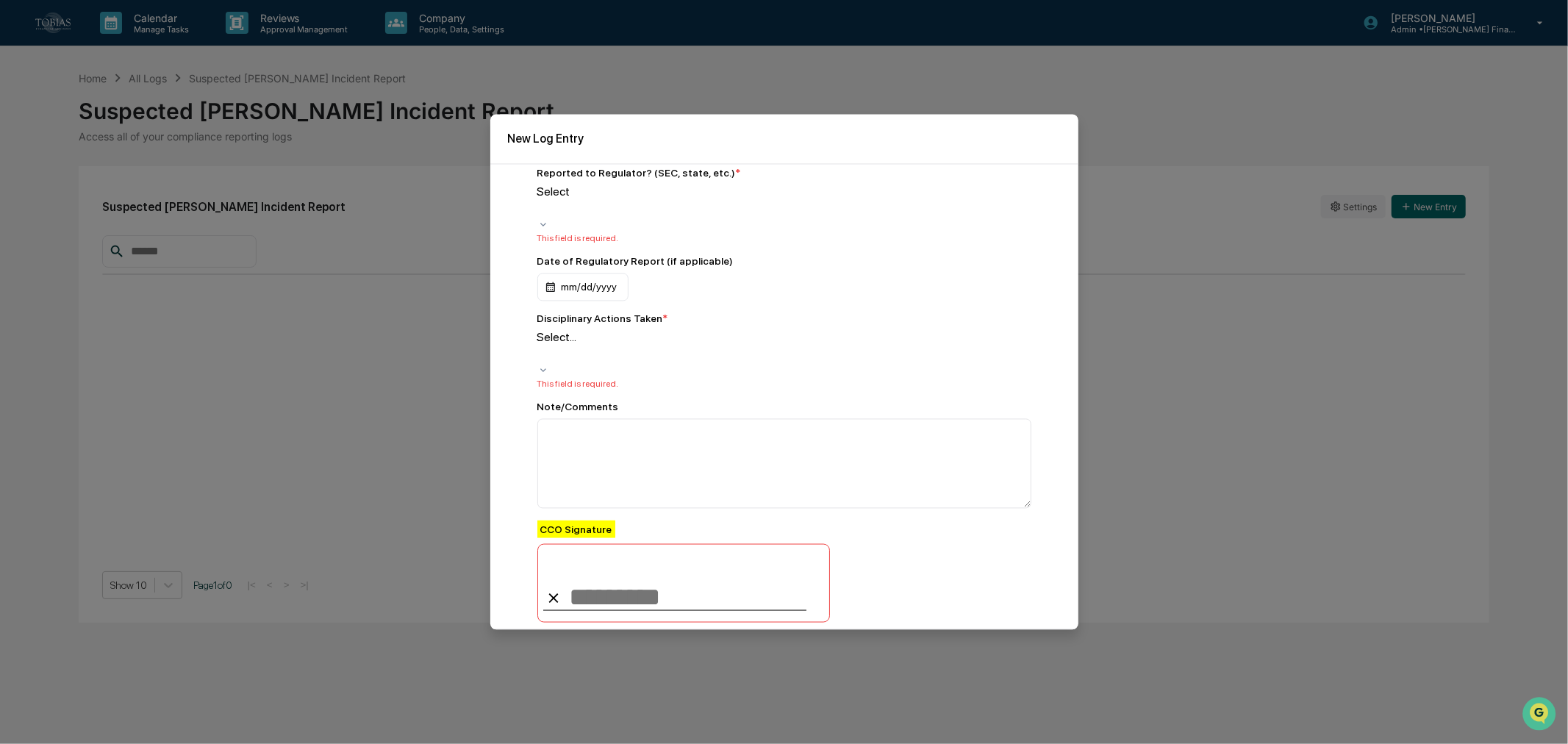
scroll to position [1750, 0]
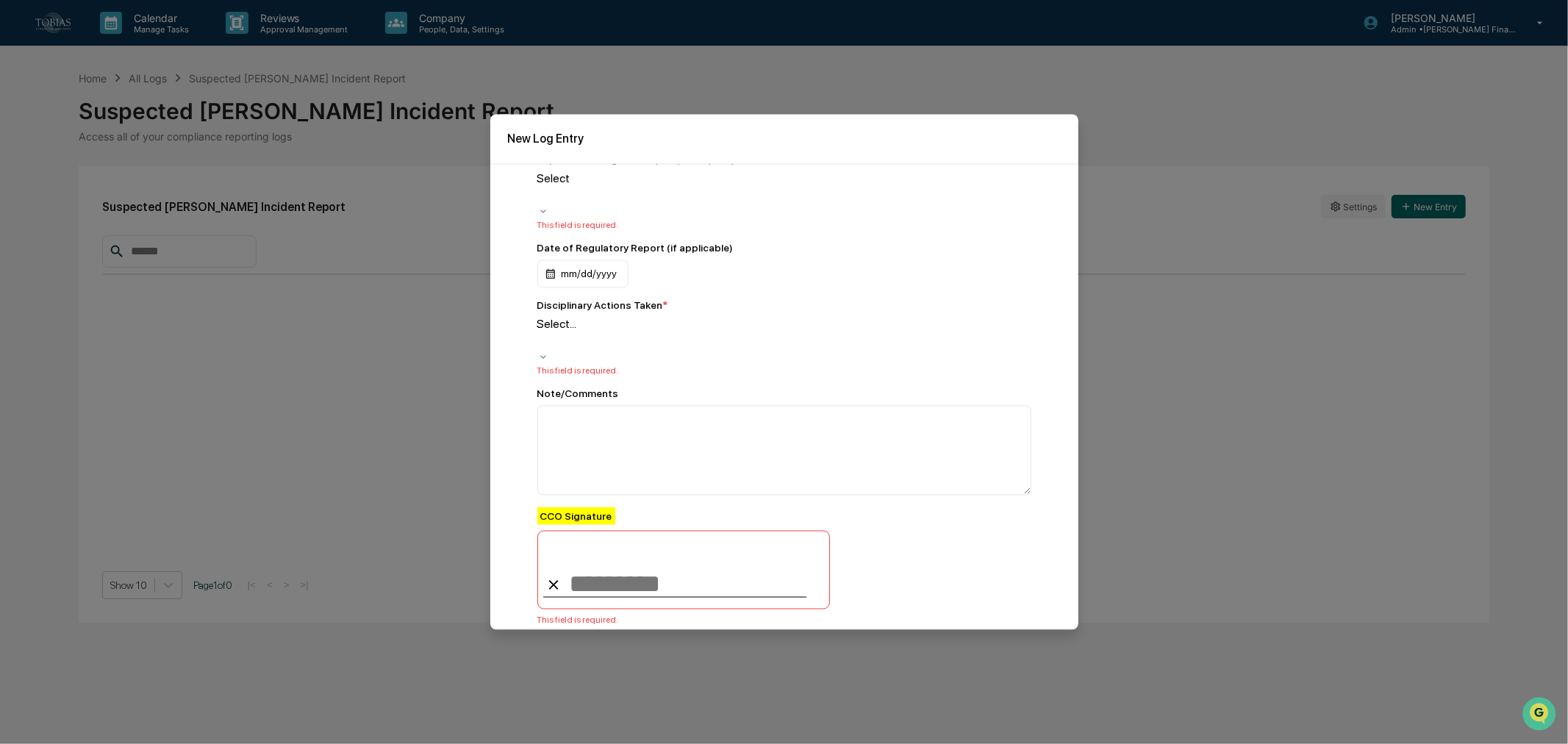
click at [954, 643] on button "Cancel" at bounding box center [950, 657] width 57 height 29
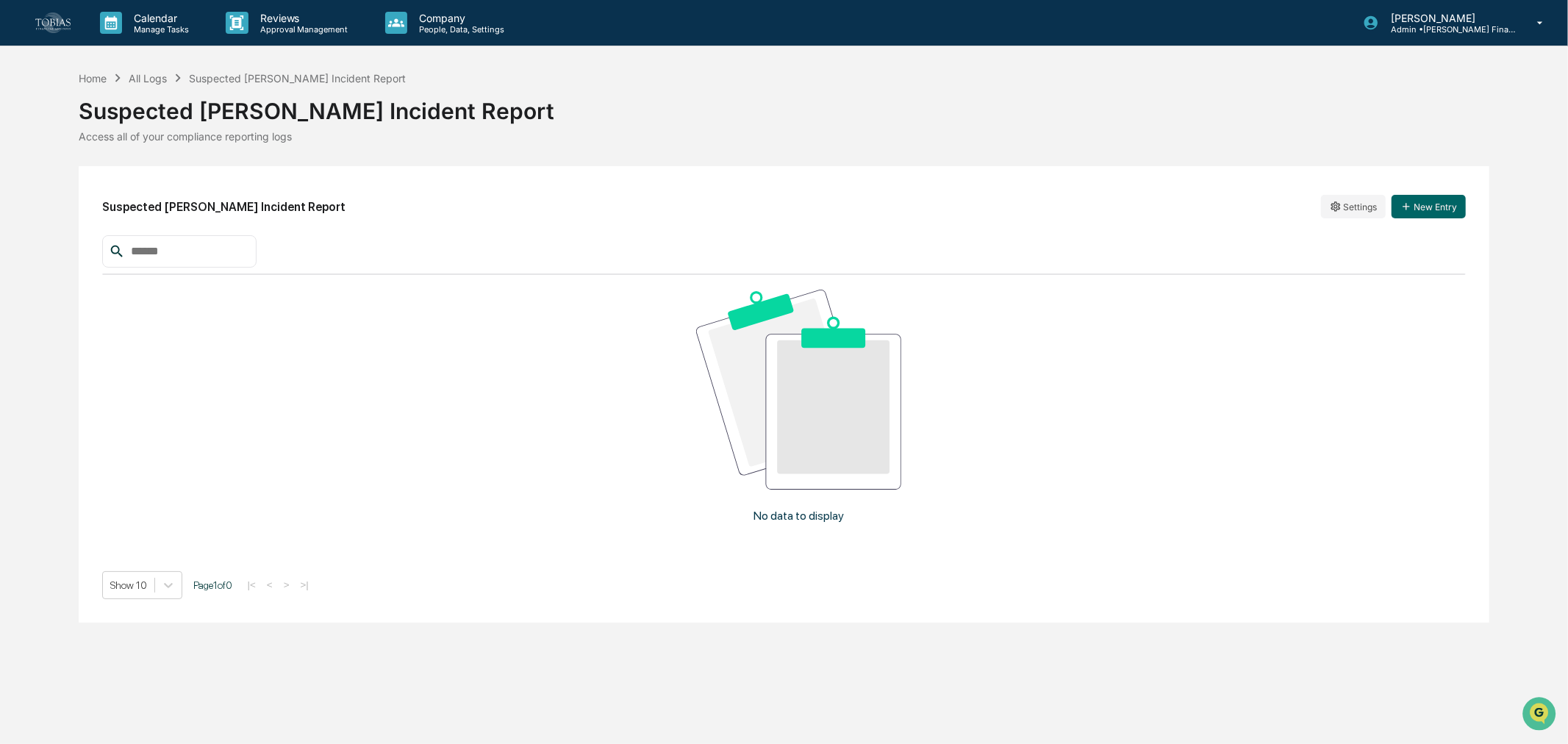
click at [1527, 707] on img "Open customer support" at bounding box center [1539, 713] width 33 height 27
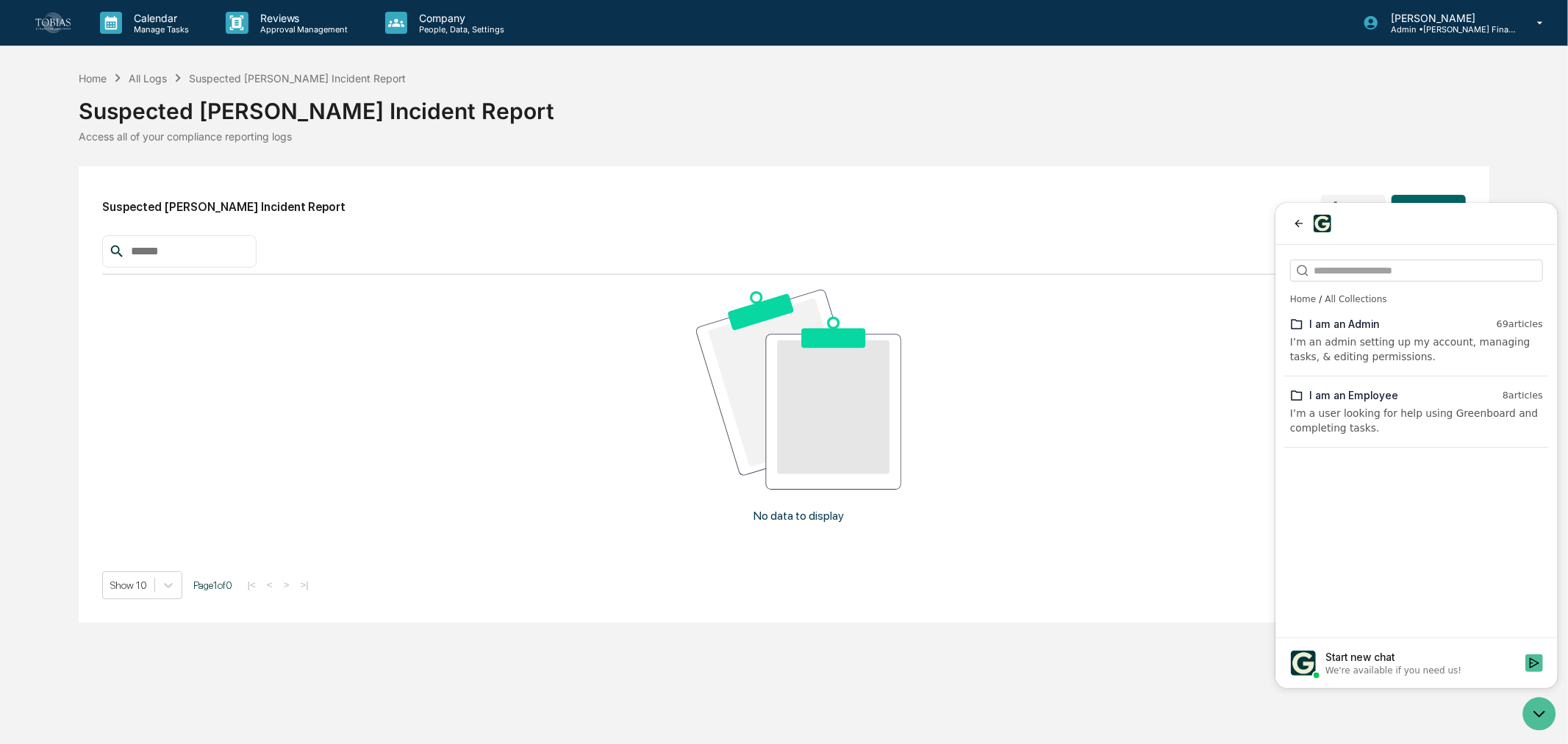
click at [1368, 664] on div "We're available if you need us!" at bounding box center [1392, 670] width 136 height 12
click at [1525, 664] on button "Start new chat We're available if you need us!" at bounding box center [1533, 662] width 17 height 17
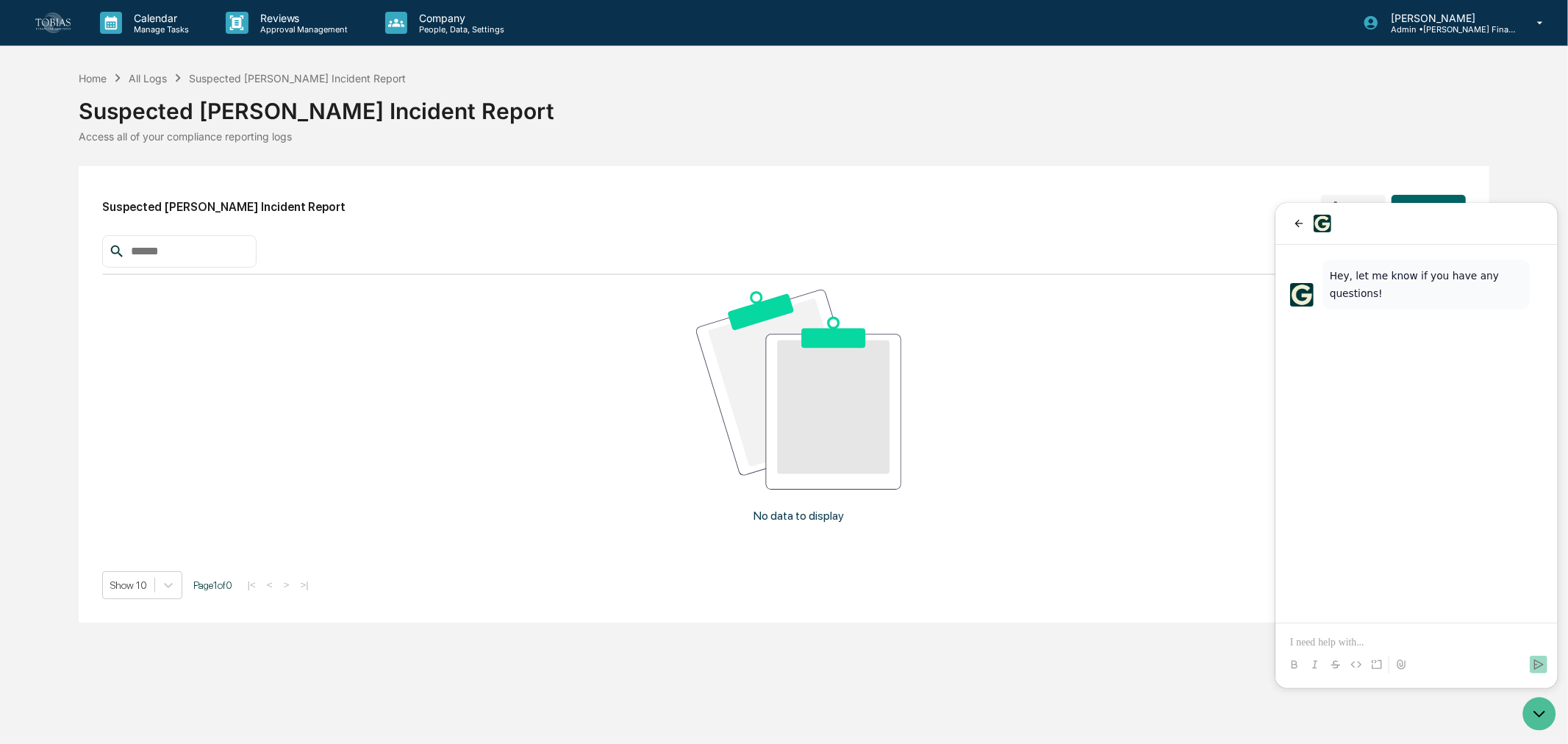
click at [1319, 632] on div at bounding box center [1416, 650] width 270 height 56
click at [1317, 642] on p at bounding box center [1416, 642] width 253 height 15
